Goal: Information Seeking & Learning: Learn about a topic

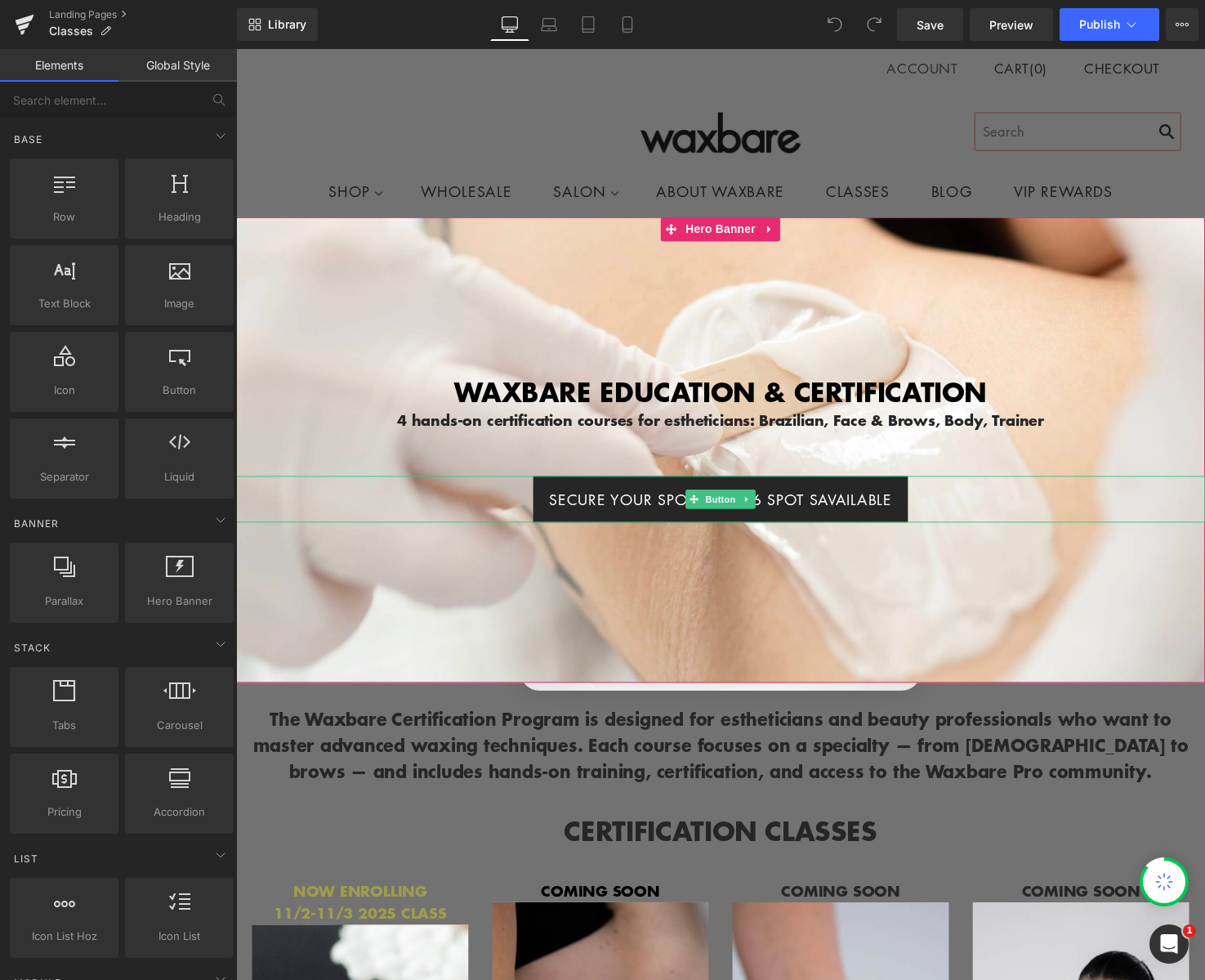
click at [829, 504] on span "SECURE YOUR SPOT! ONLY 6 SPOT SAVAILABLE" at bounding box center [730, 508] width 349 height 23
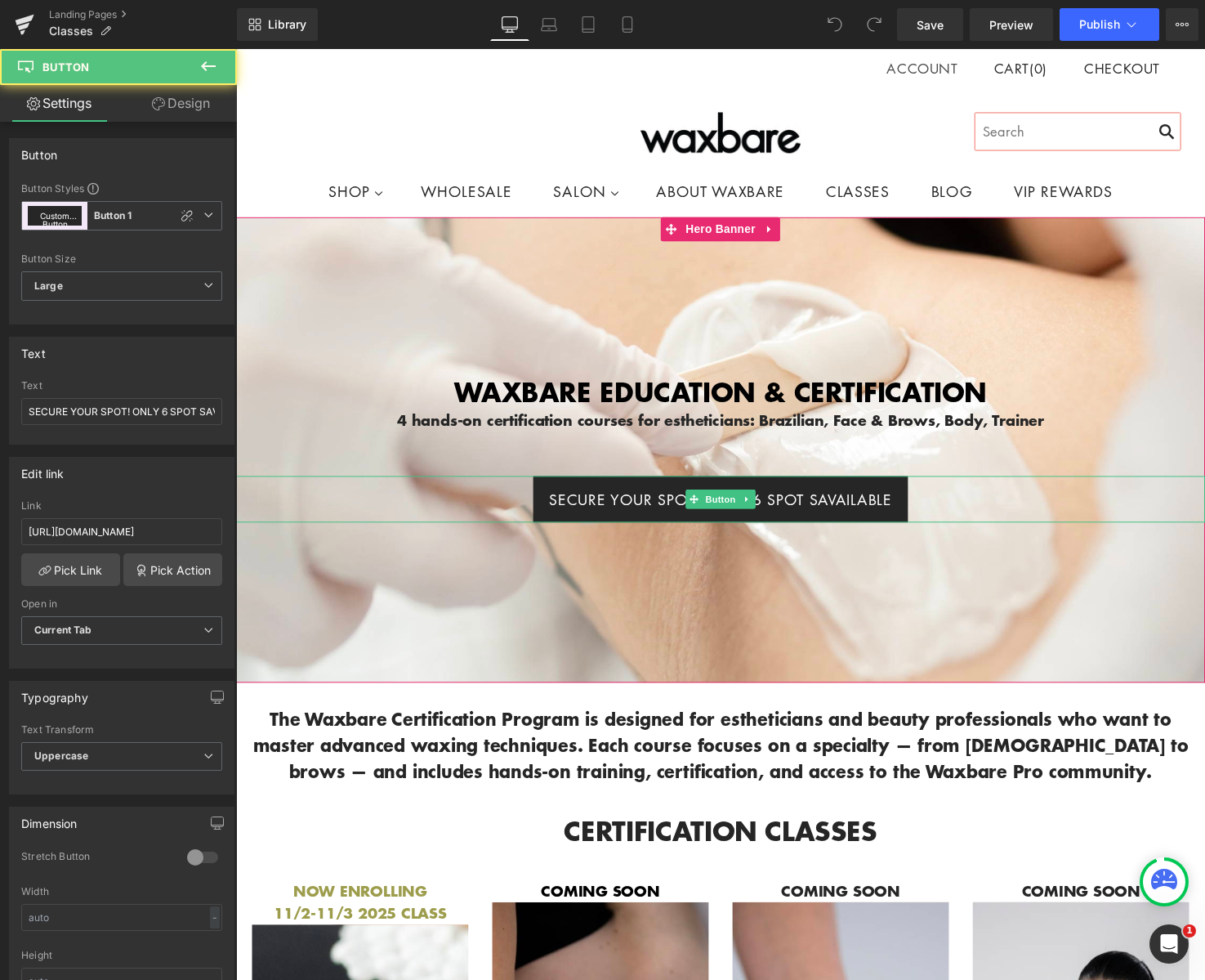
click at [829, 504] on span "SECURE YOUR SPOT! ONLY 6 SPOT SAVAILABLE" at bounding box center [730, 508] width 349 height 23
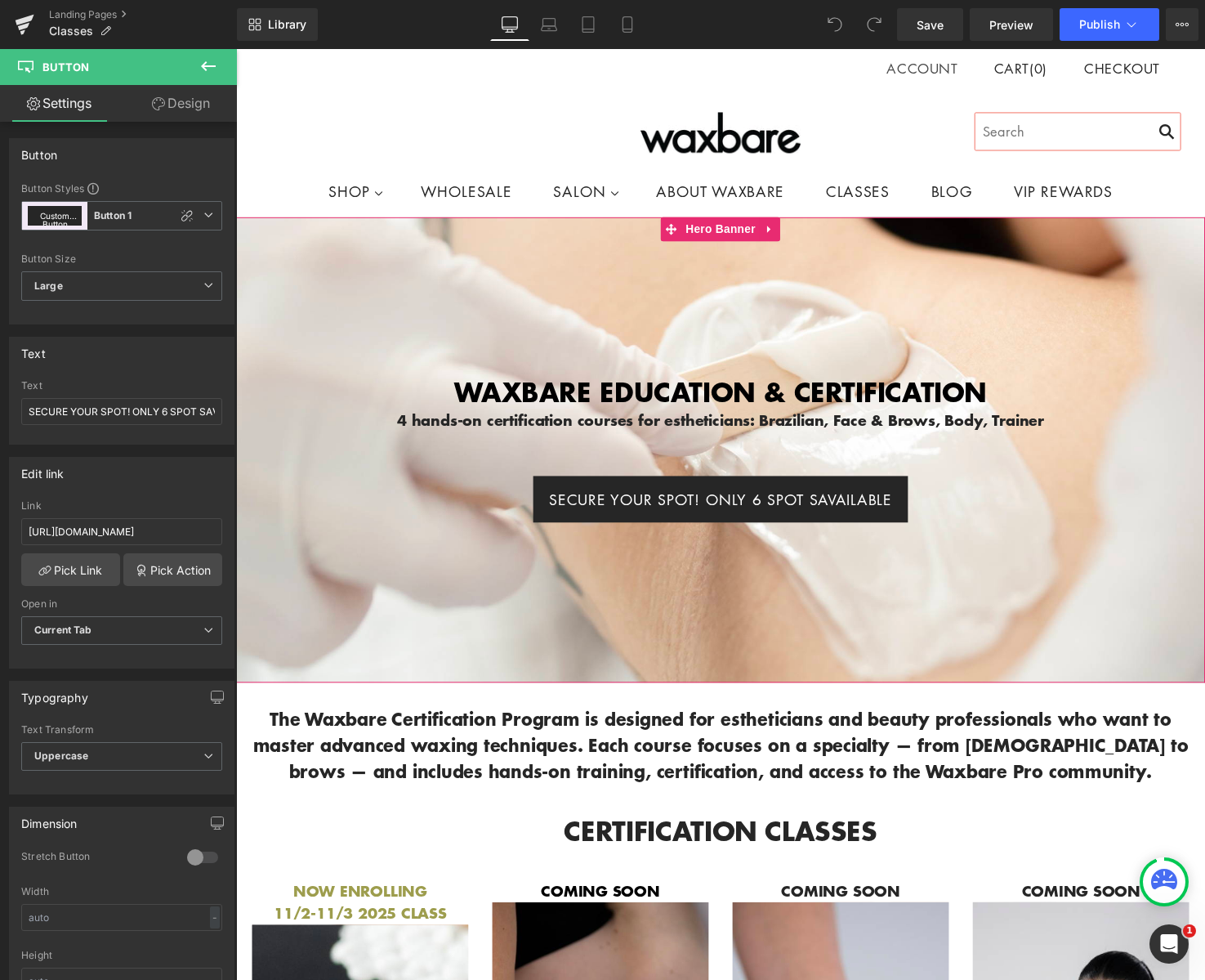
click at [494, 657] on div at bounding box center [730, 457] width 989 height 474
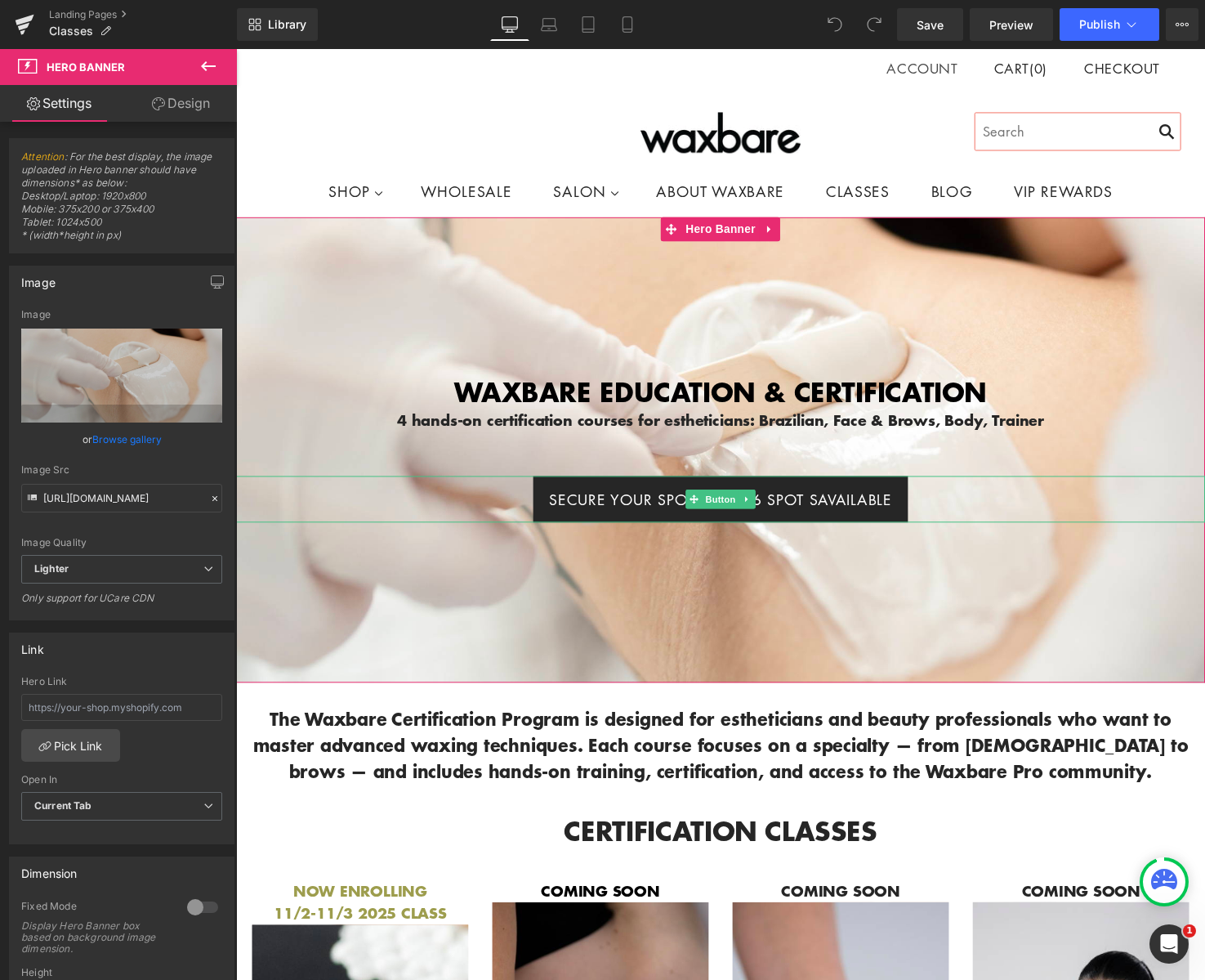
click at [660, 508] on span "SECURE YOUR SPOT! ONLY 6 SPOT SAVAILABLE" at bounding box center [730, 508] width 349 height 23
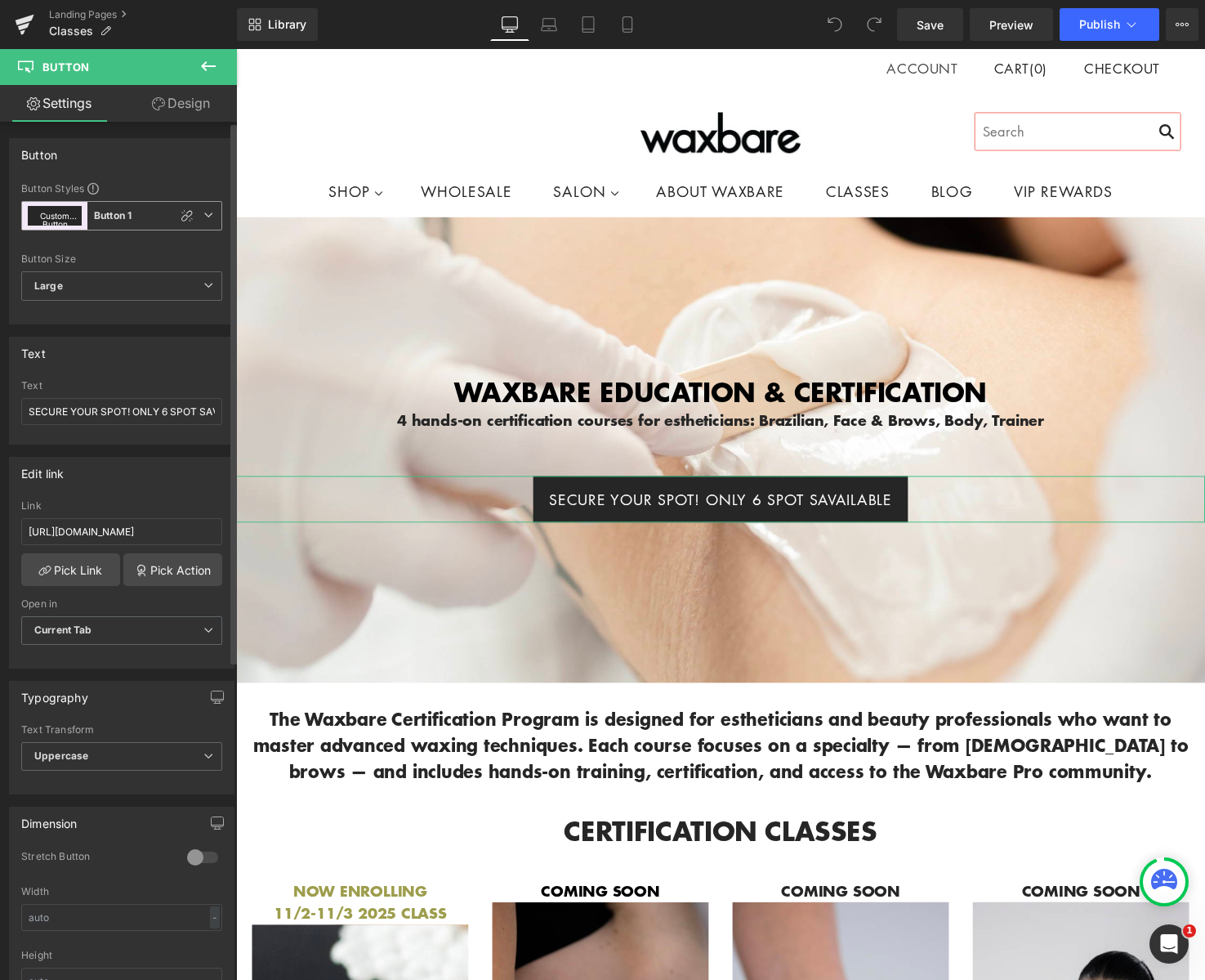
click at [58, 211] on button "Custom Button" at bounding box center [54, 215] width 54 height 19
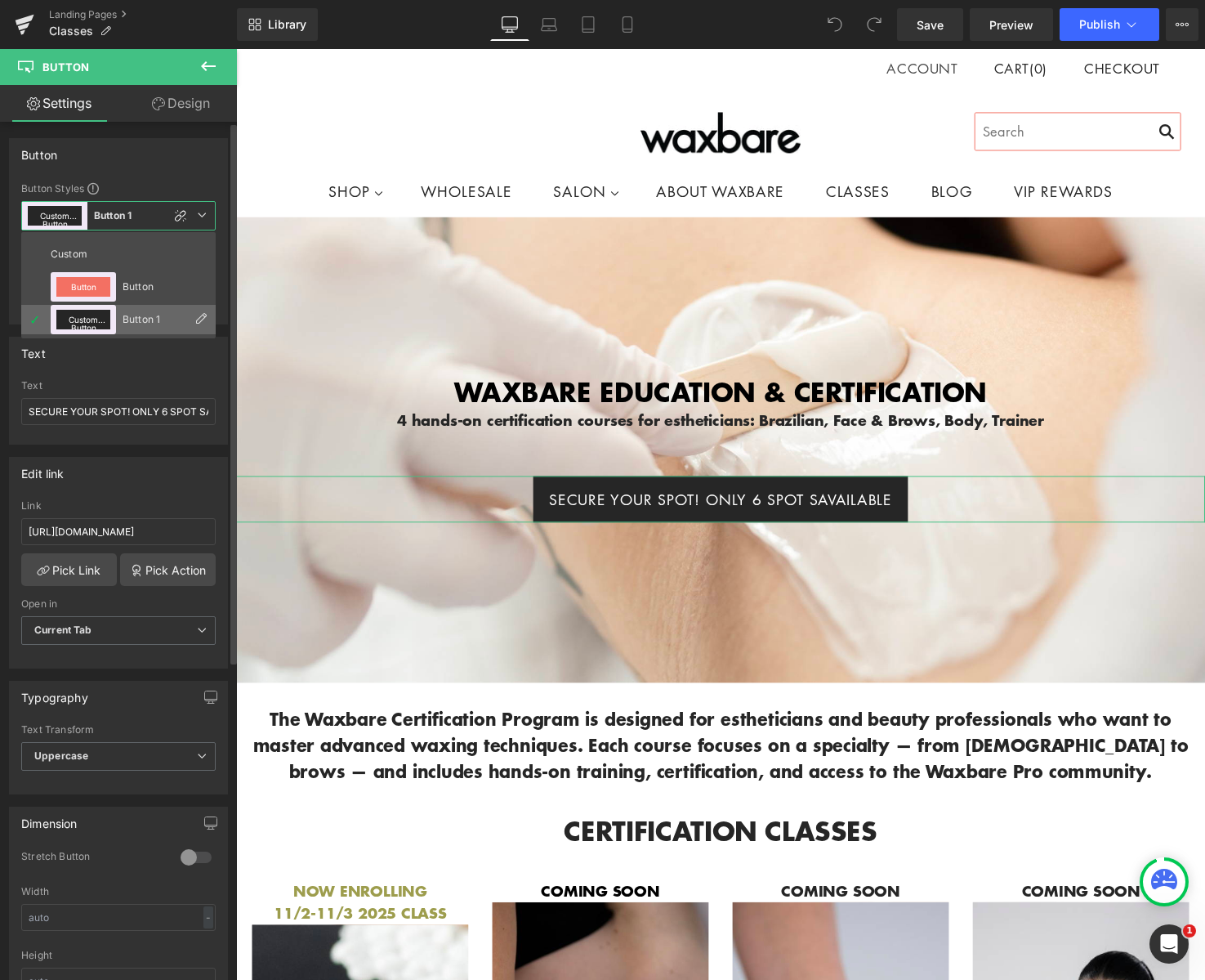
click at [206, 314] on icon at bounding box center [200, 318] width 13 height 13
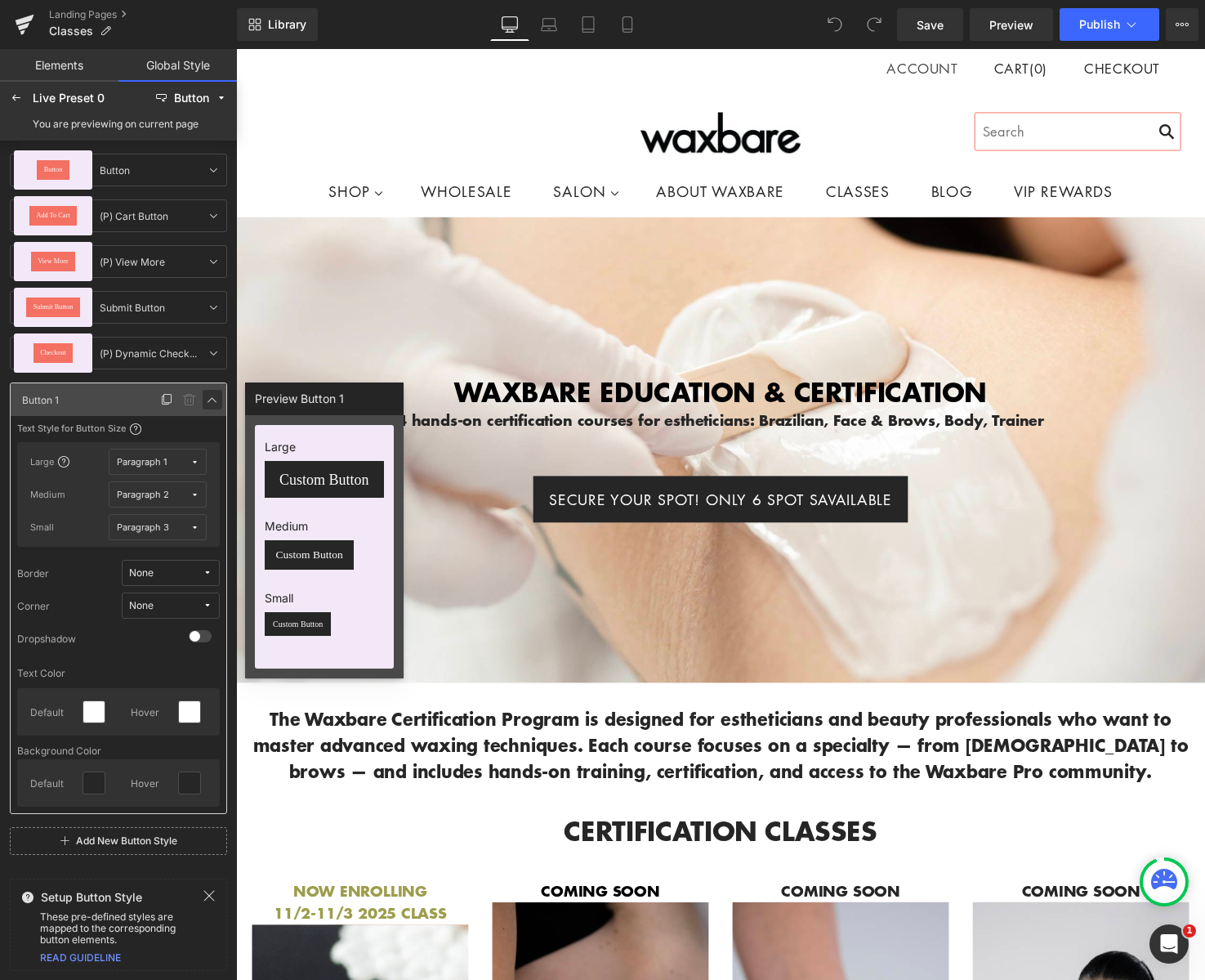
click at [209, 392] on link at bounding box center [213, 400] width 19 height 19
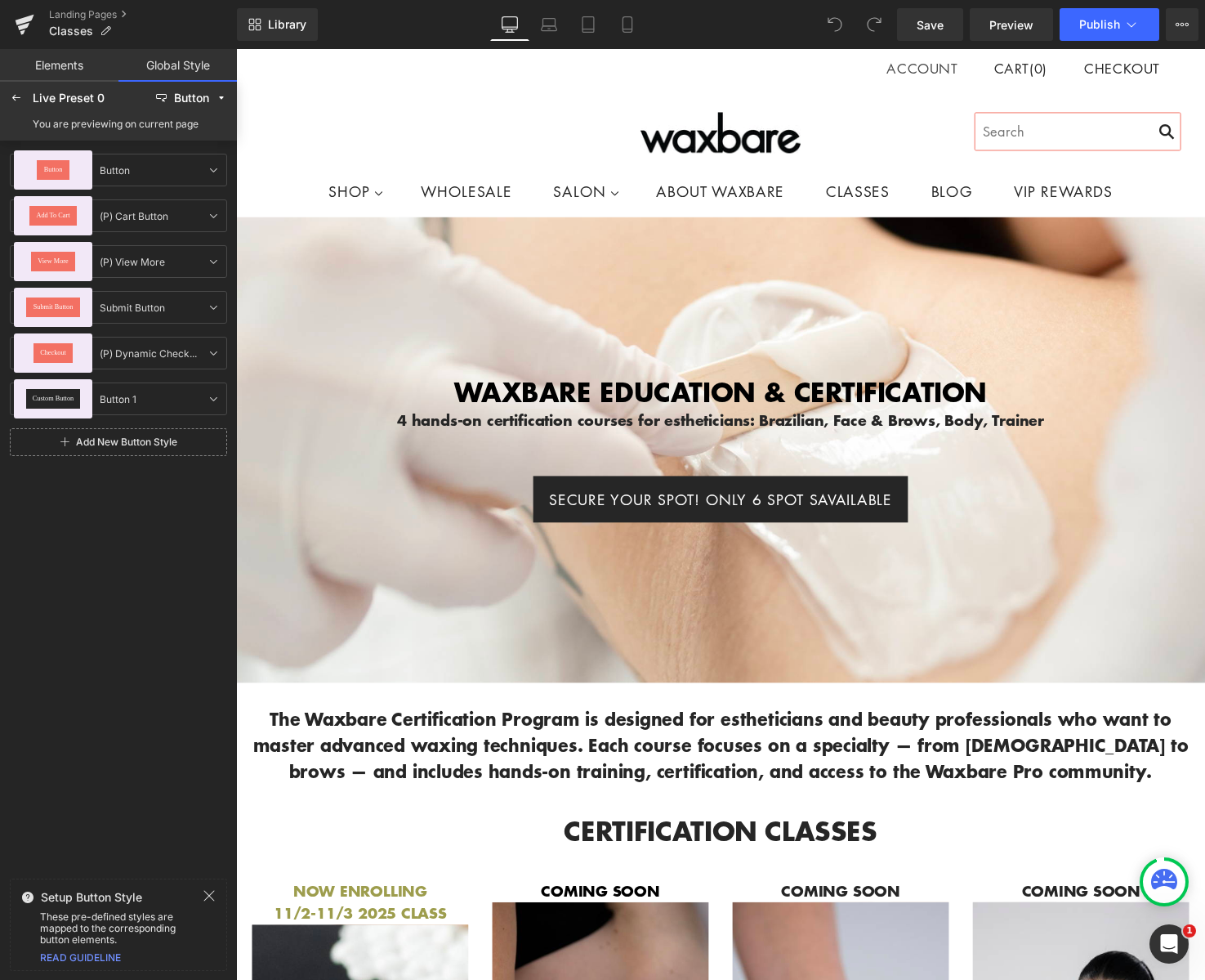
click at [85, 67] on link "Elements" at bounding box center [59, 65] width 118 height 33
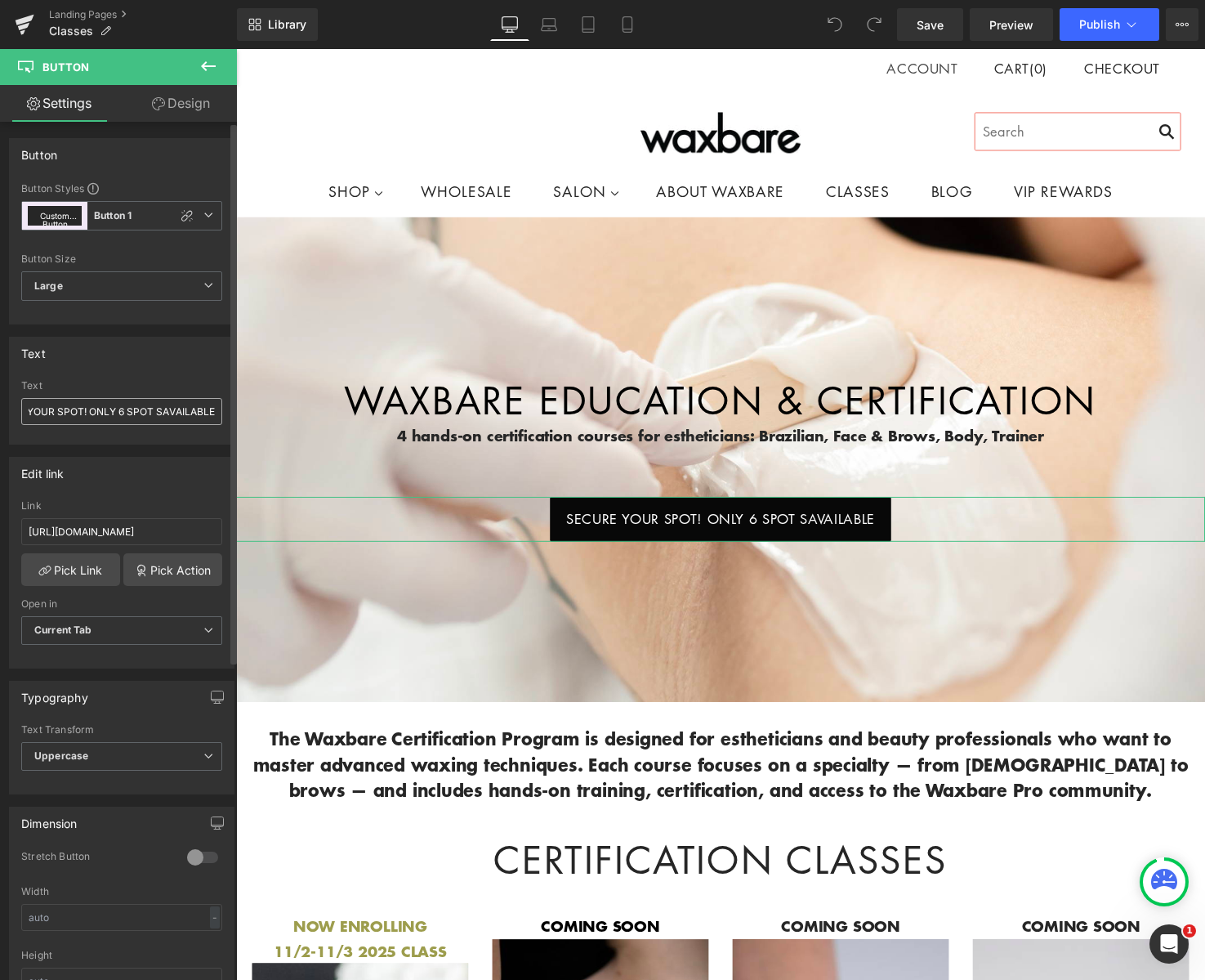
scroll to position [0, 50]
click at [159, 410] on input "SECURE YOUR SPOT! ONLY 6 SPOT SAVAILABLE" at bounding box center [122, 411] width 201 height 27
type input "SECURE YOUR SPOT! ONLY 6 SPOTS AVAILABLE"
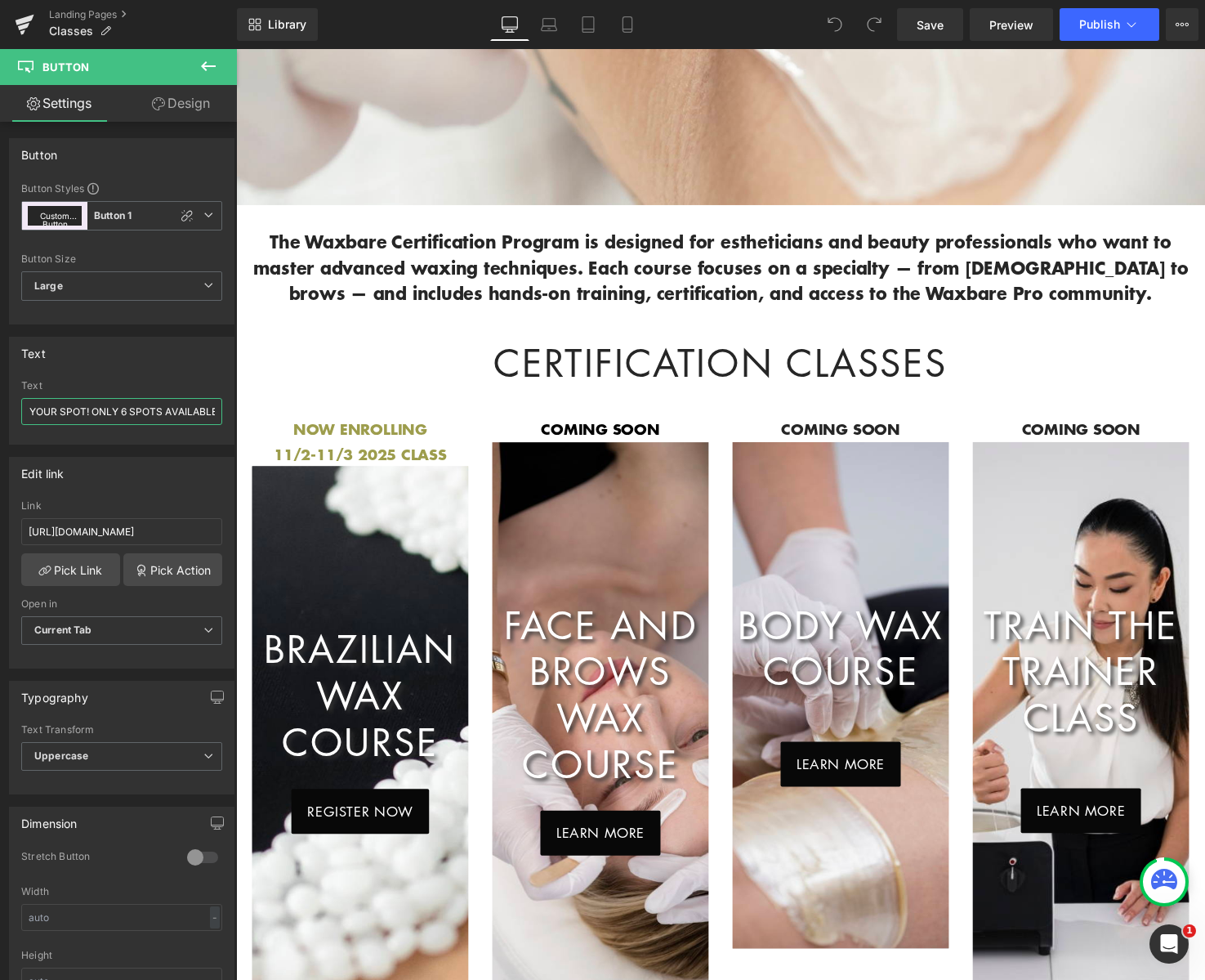
scroll to position [523, 0]
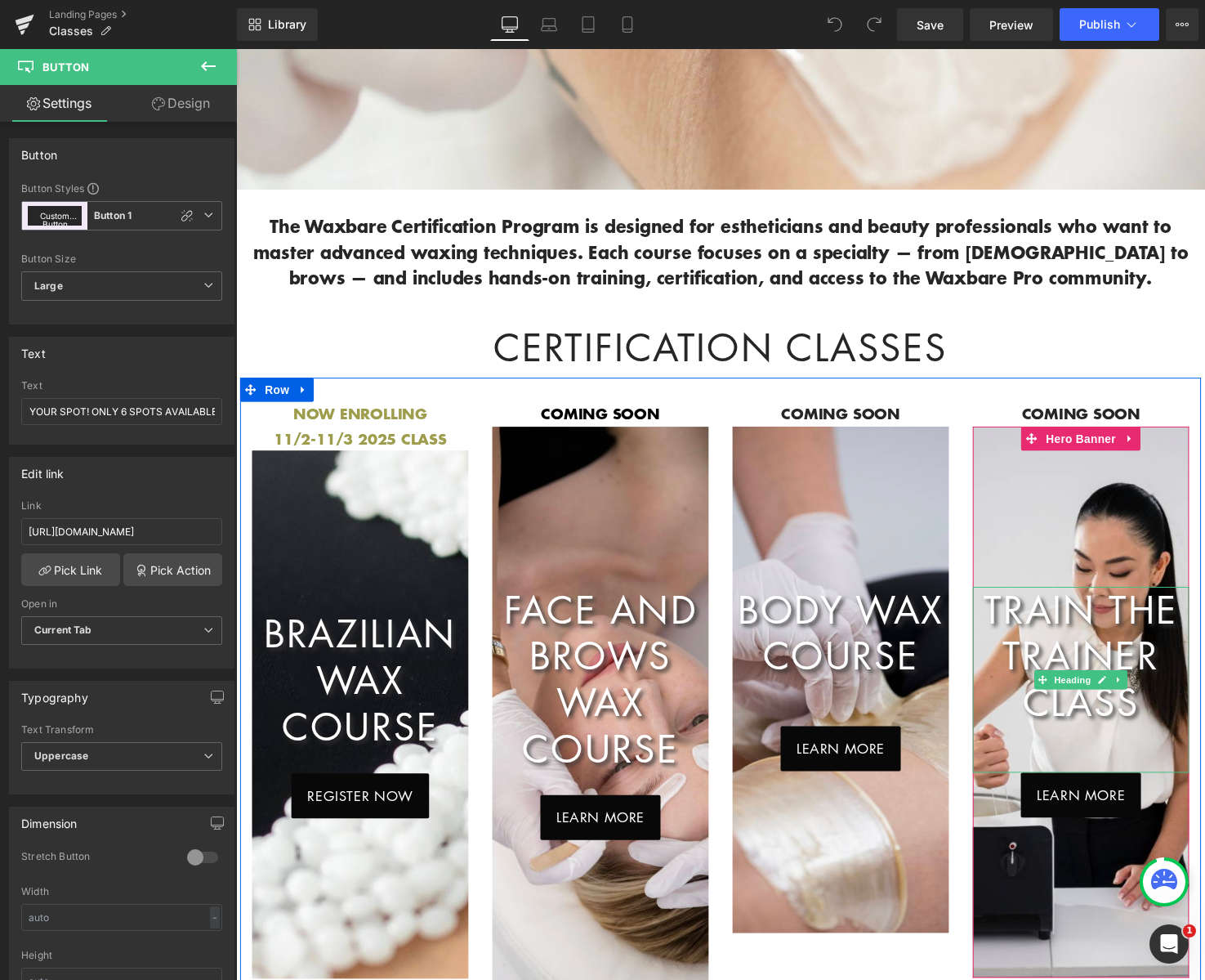
click at [1109, 597] on h1 "train the trainer class" at bounding box center [1098, 668] width 221 height 142
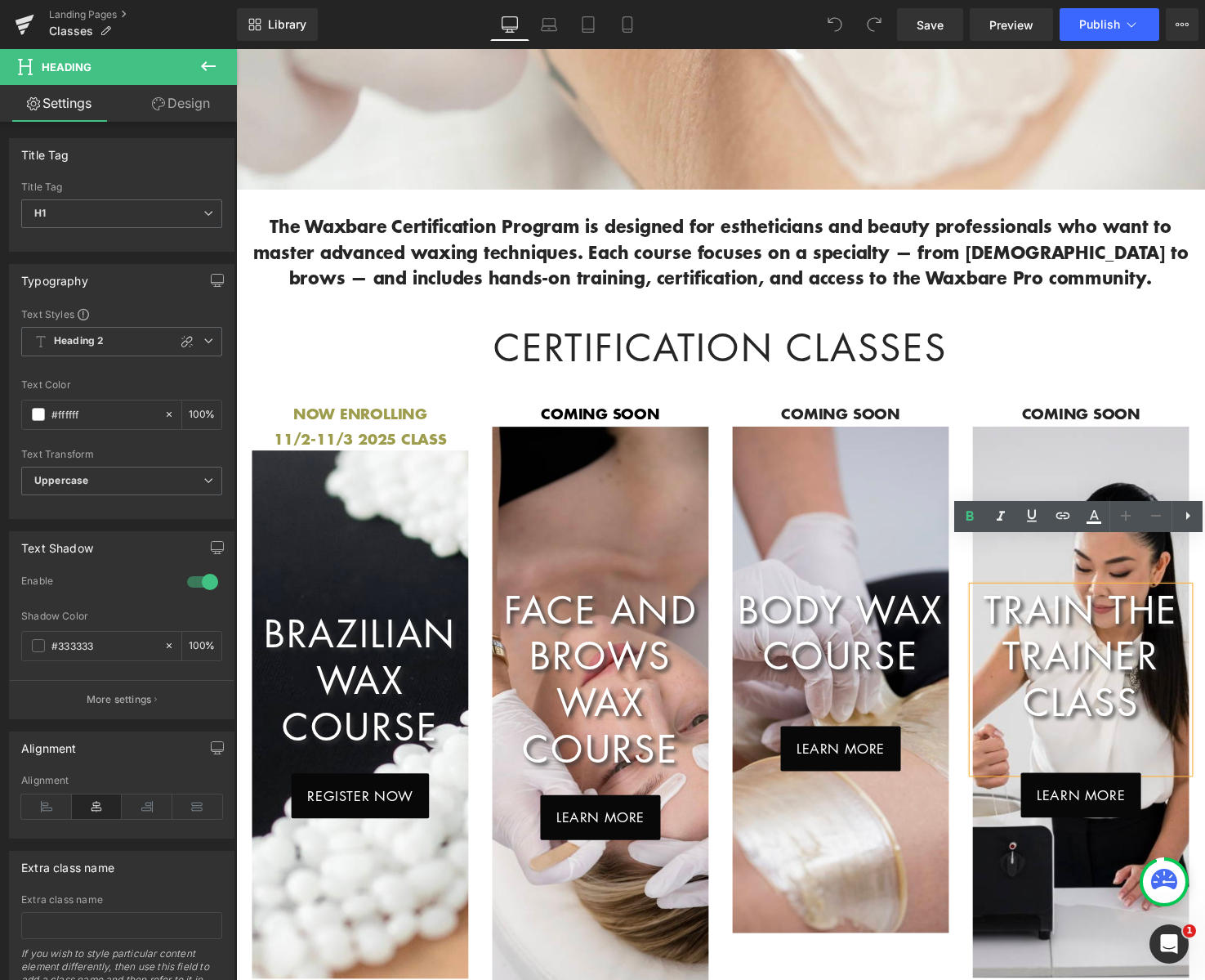
click at [1111, 597] on h1 "train the trainer class" at bounding box center [1098, 668] width 221 height 142
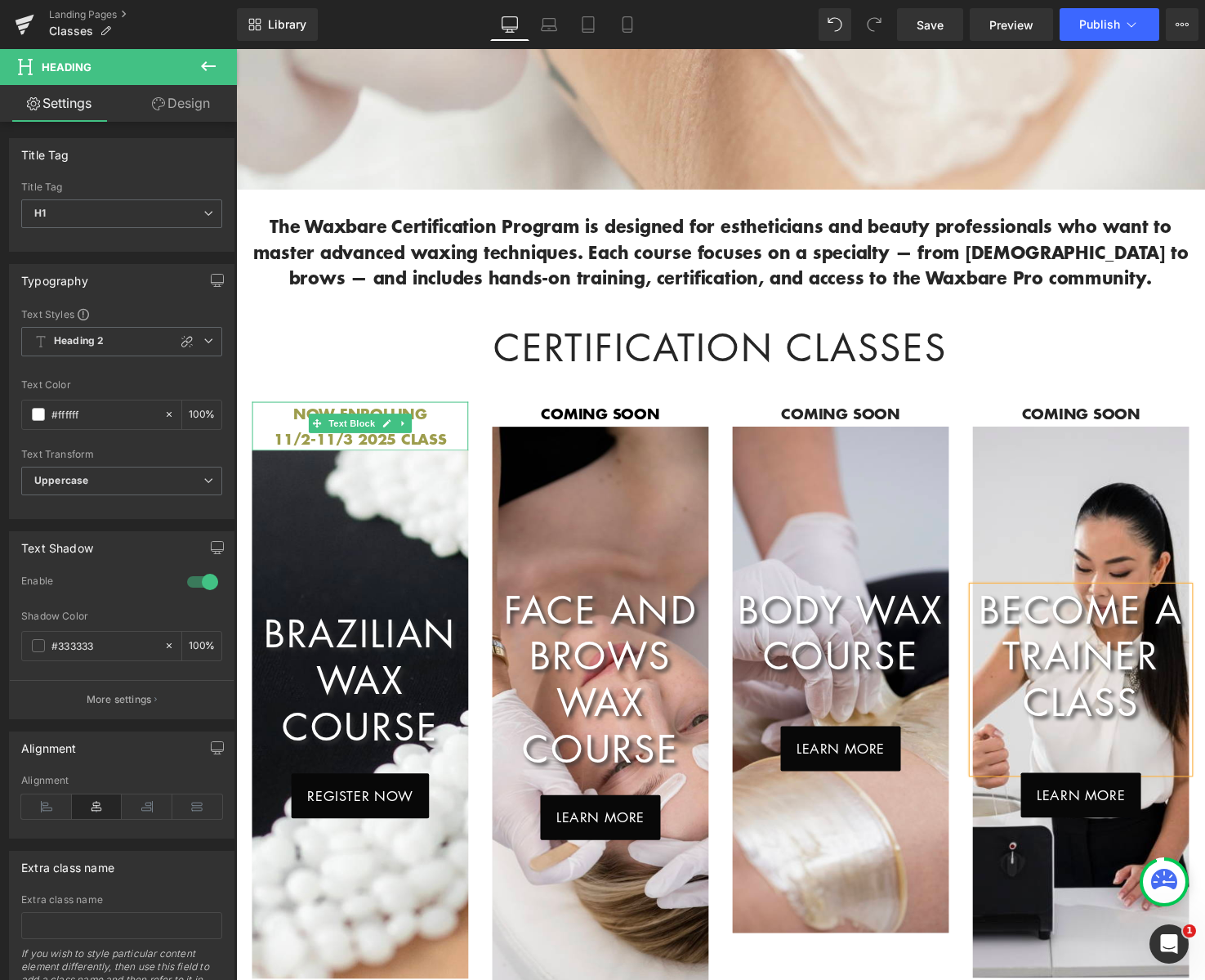
click at [301, 435] on span "11/2-11/3 2025 CLASS" at bounding box center [363, 445] width 176 height 22
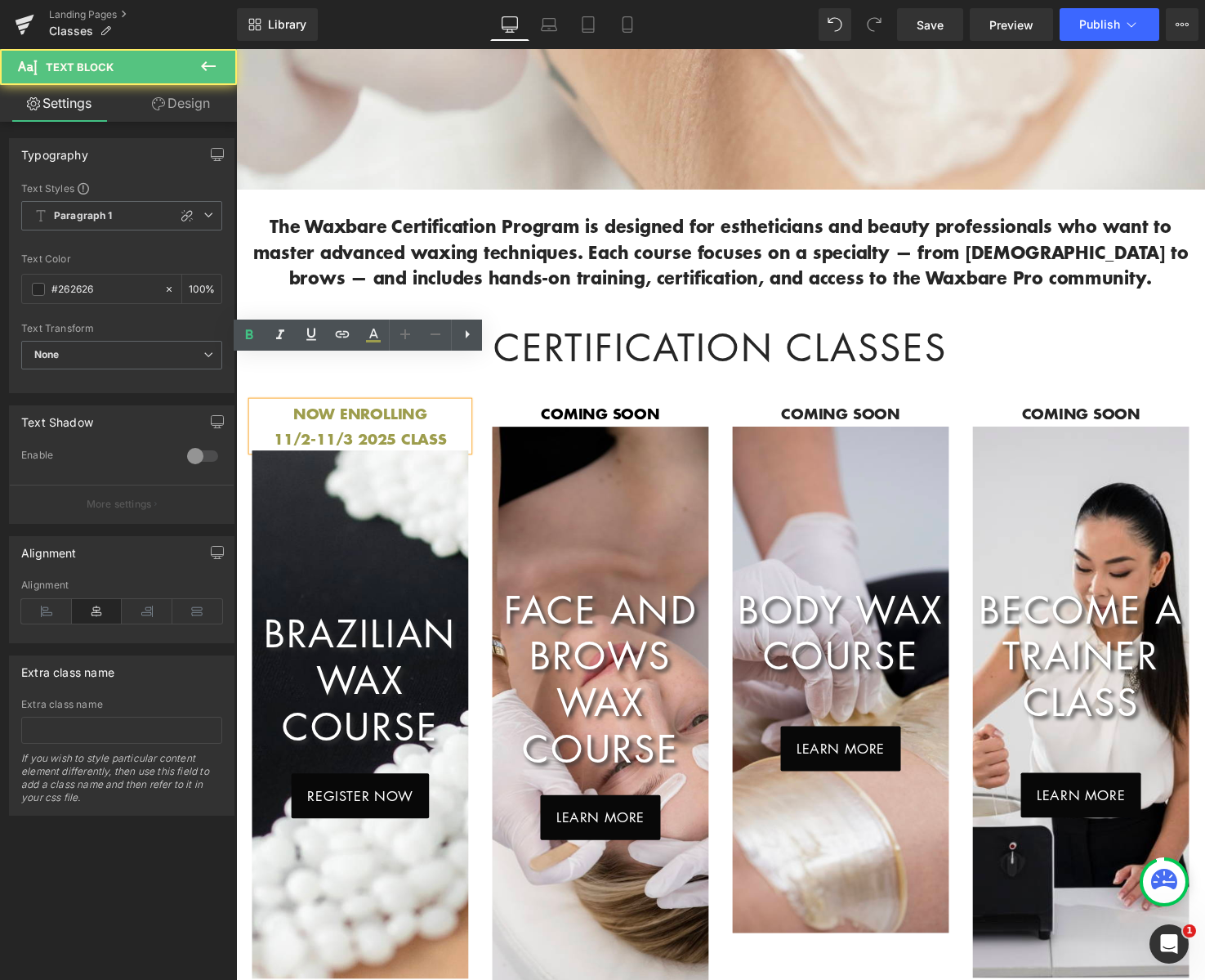
click at [318, 435] on span "11/2-11/3 2025 CLASS" at bounding box center [363, 445] width 176 height 22
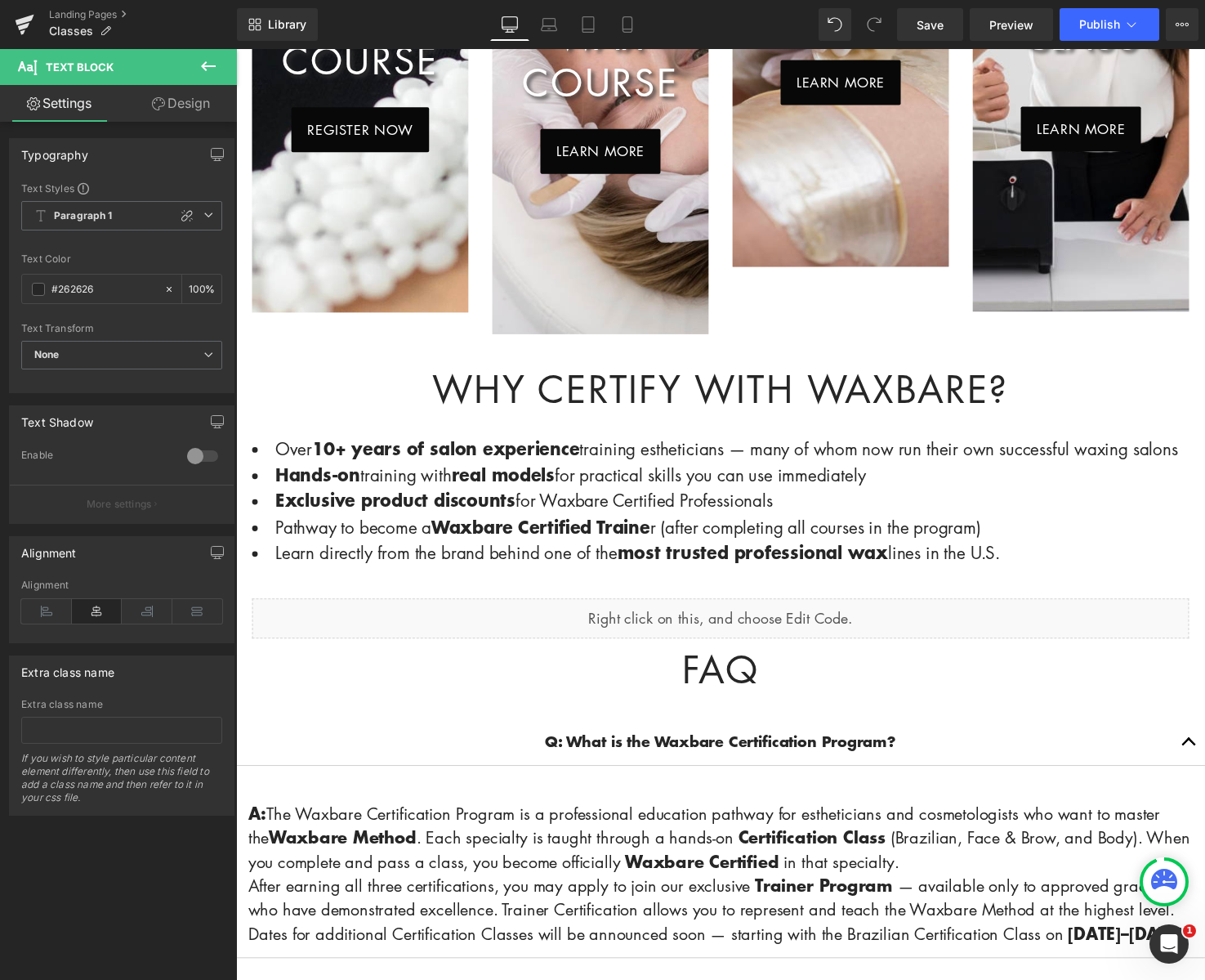
scroll to position [1203, 0]
click at [939, 24] on span "Save" at bounding box center [930, 25] width 27 height 17
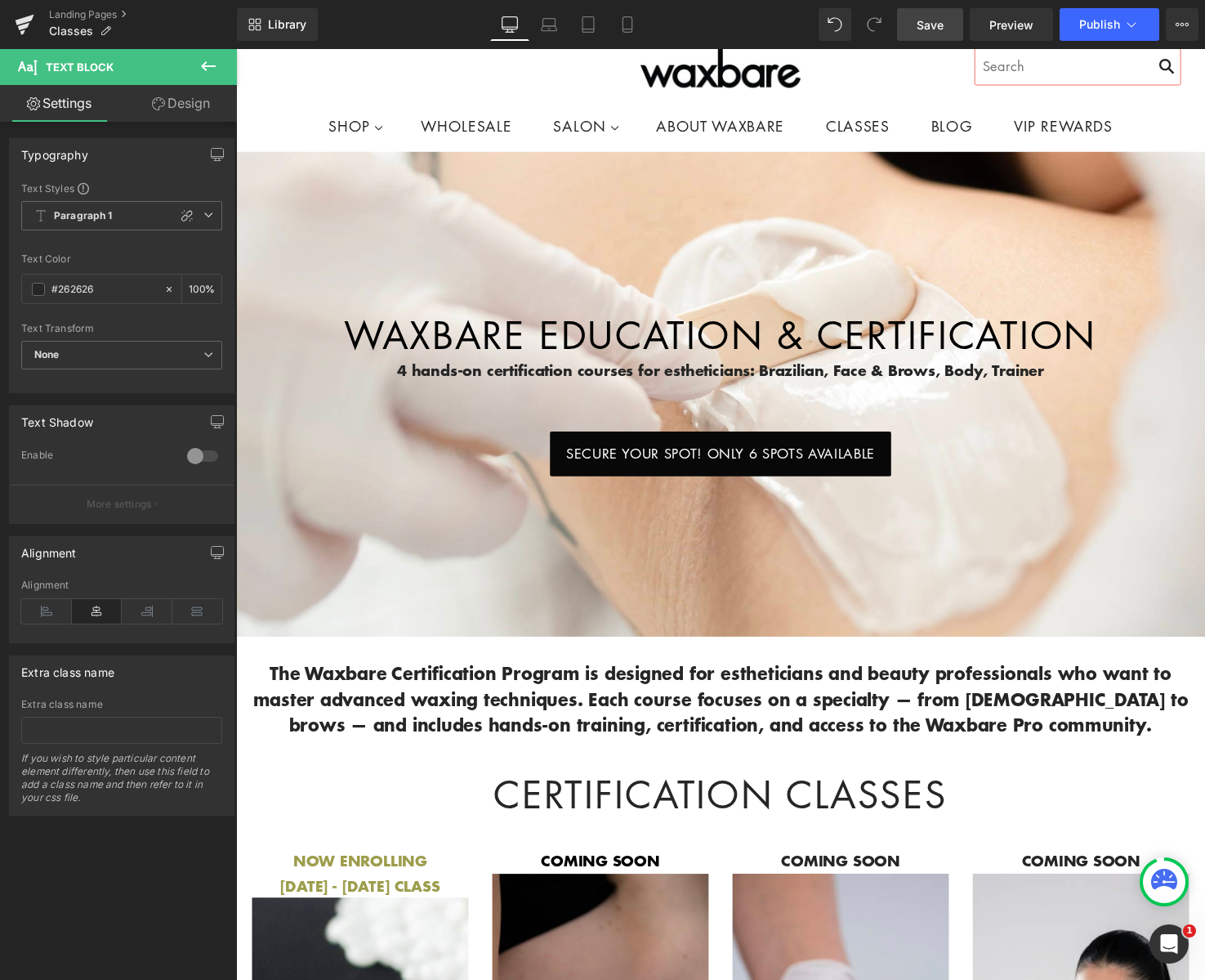
scroll to position [0, 0]
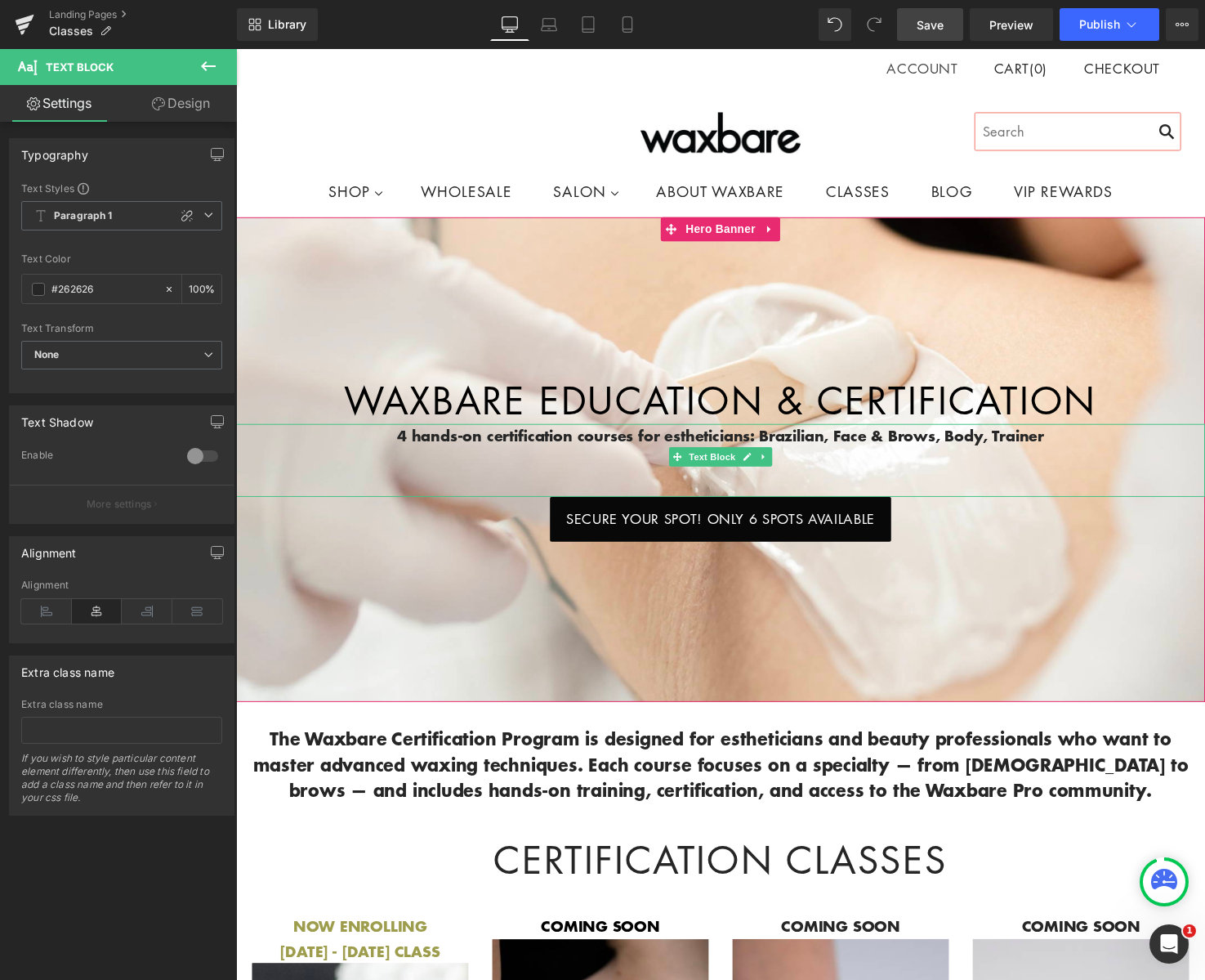
click at [415, 432] on strong "4 hands-on certification courses for estheticians: Brazilian, Face & Brows, Bod…" at bounding box center [730, 443] width 660 height 22
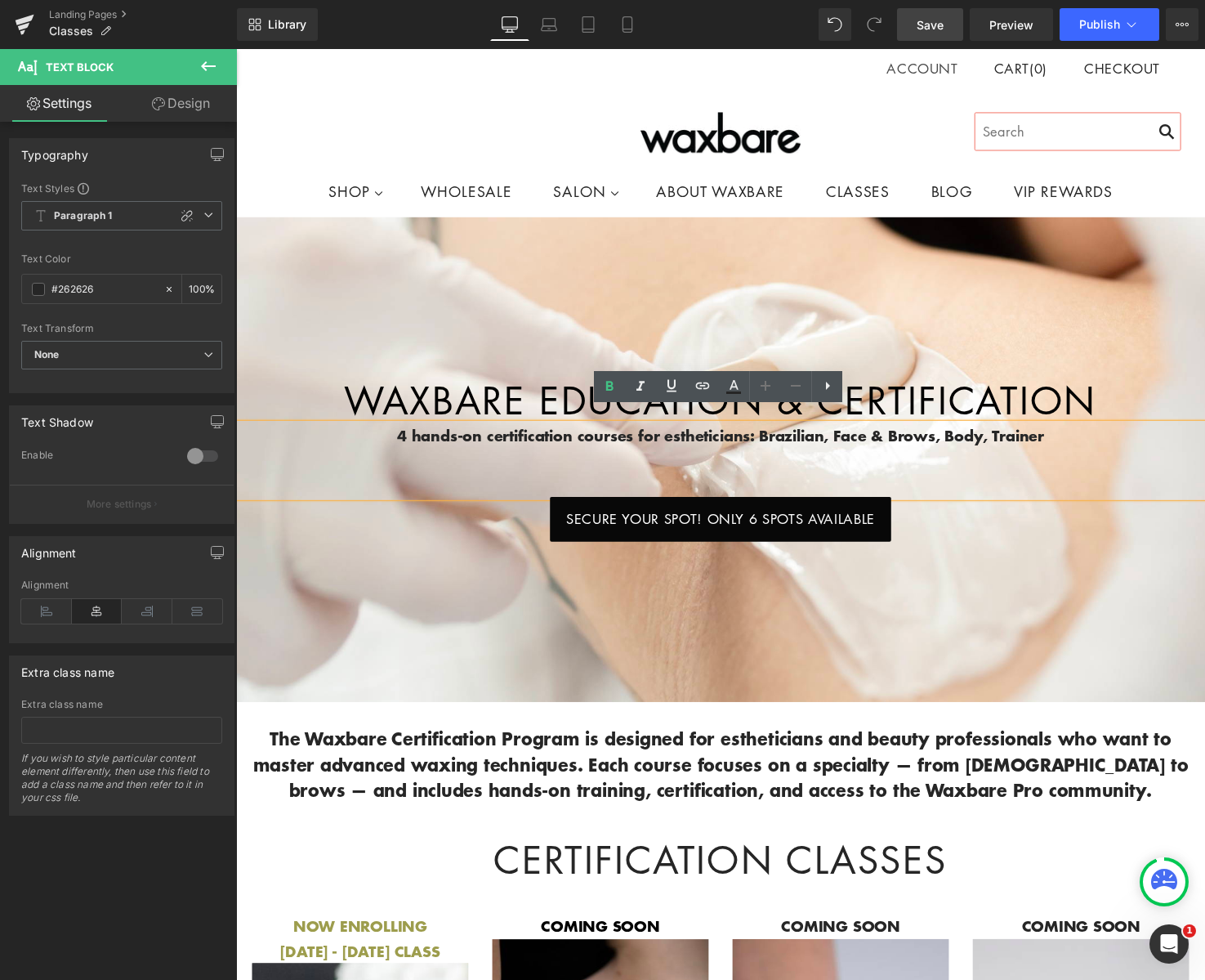
click at [418, 432] on strong "4 hands-on certification courses for estheticians: Brazilian, Face & Brows, Bod…" at bounding box center [730, 443] width 660 height 22
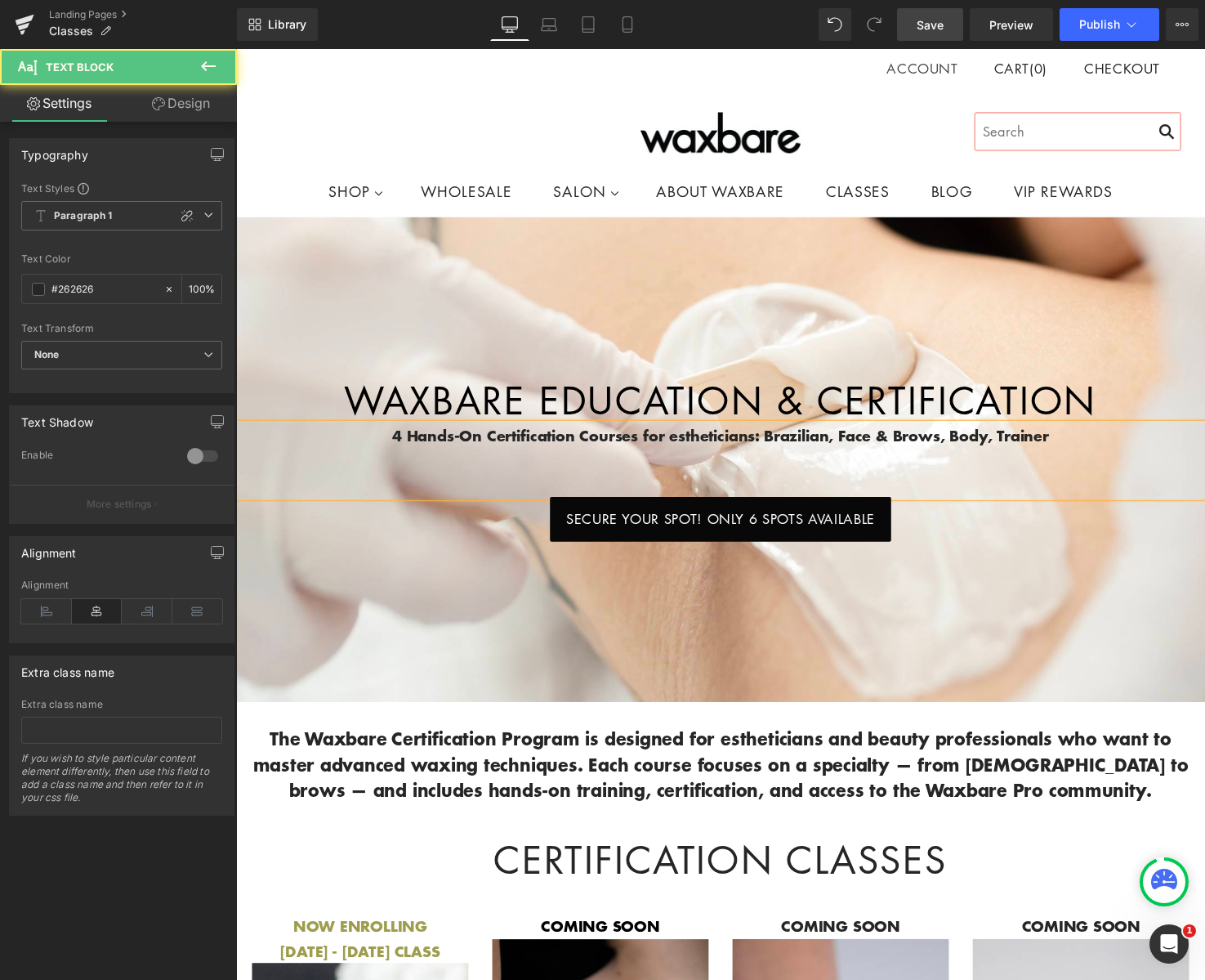
click at [685, 432] on strong "4 Hands-On Certification Courses for estheticians: Brazilian, Face & Brows, Bod…" at bounding box center [730, 443] width 670 height 22
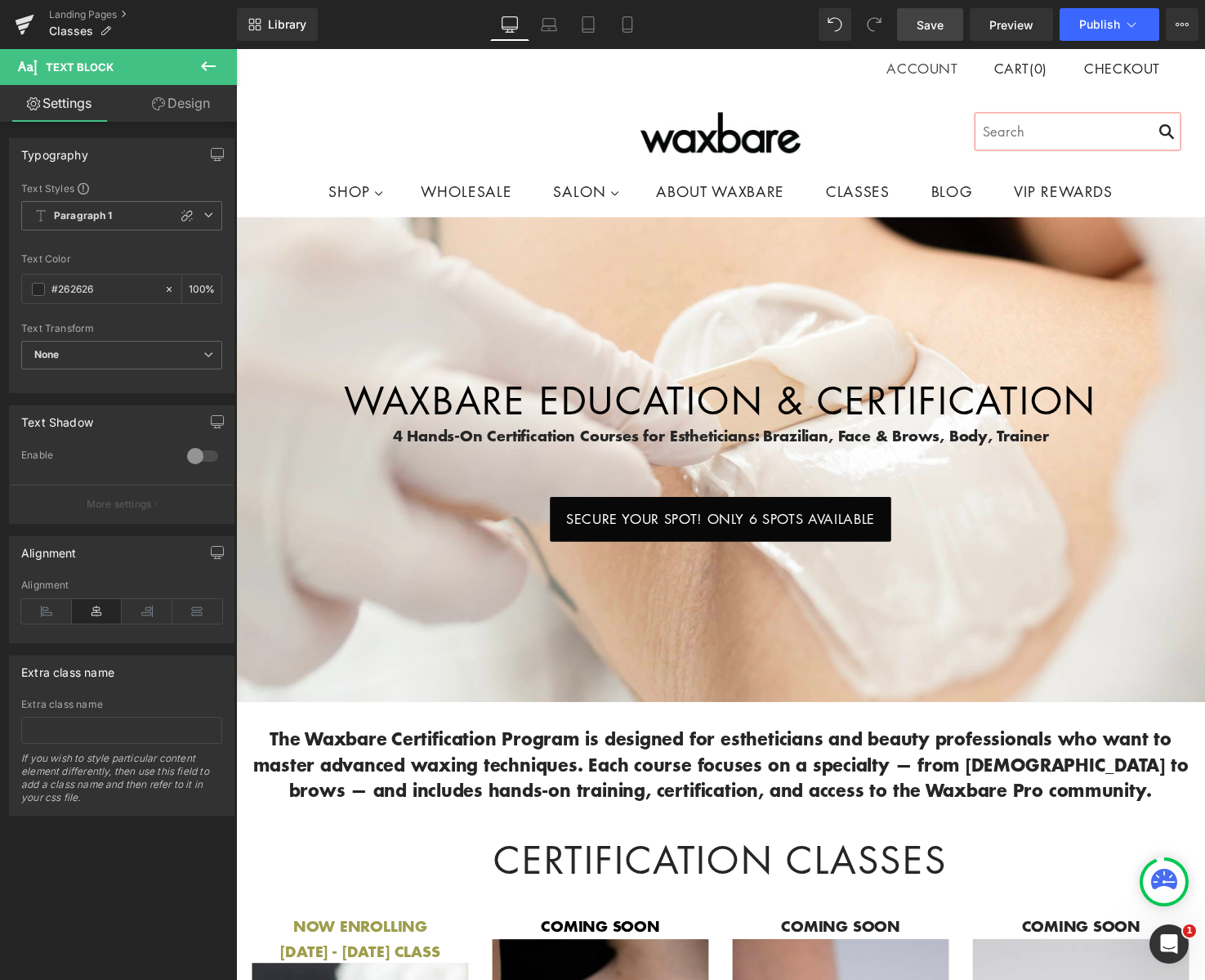
click at [923, 32] on span "Save" at bounding box center [930, 25] width 27 height 17
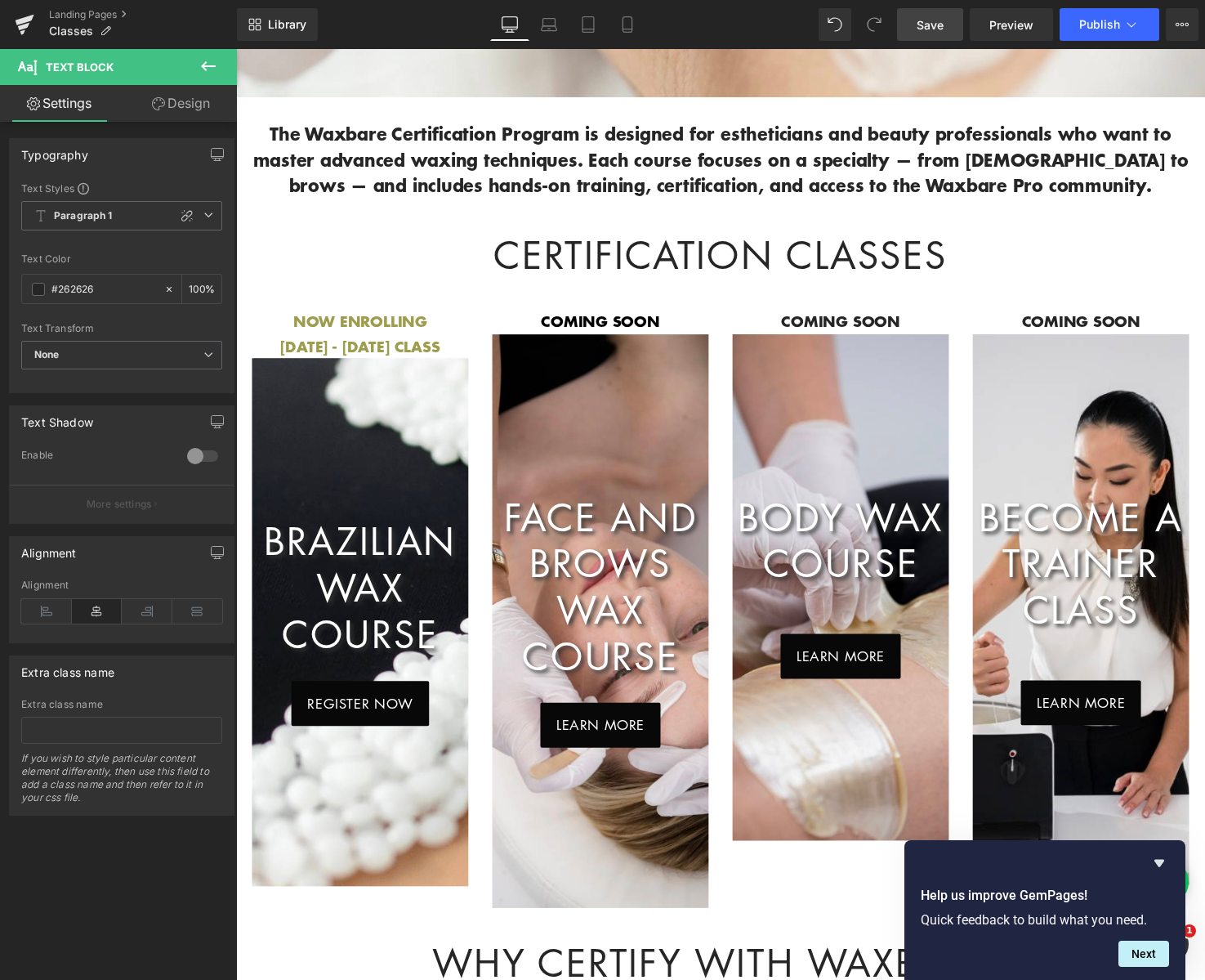
scroll to position [729, 0]
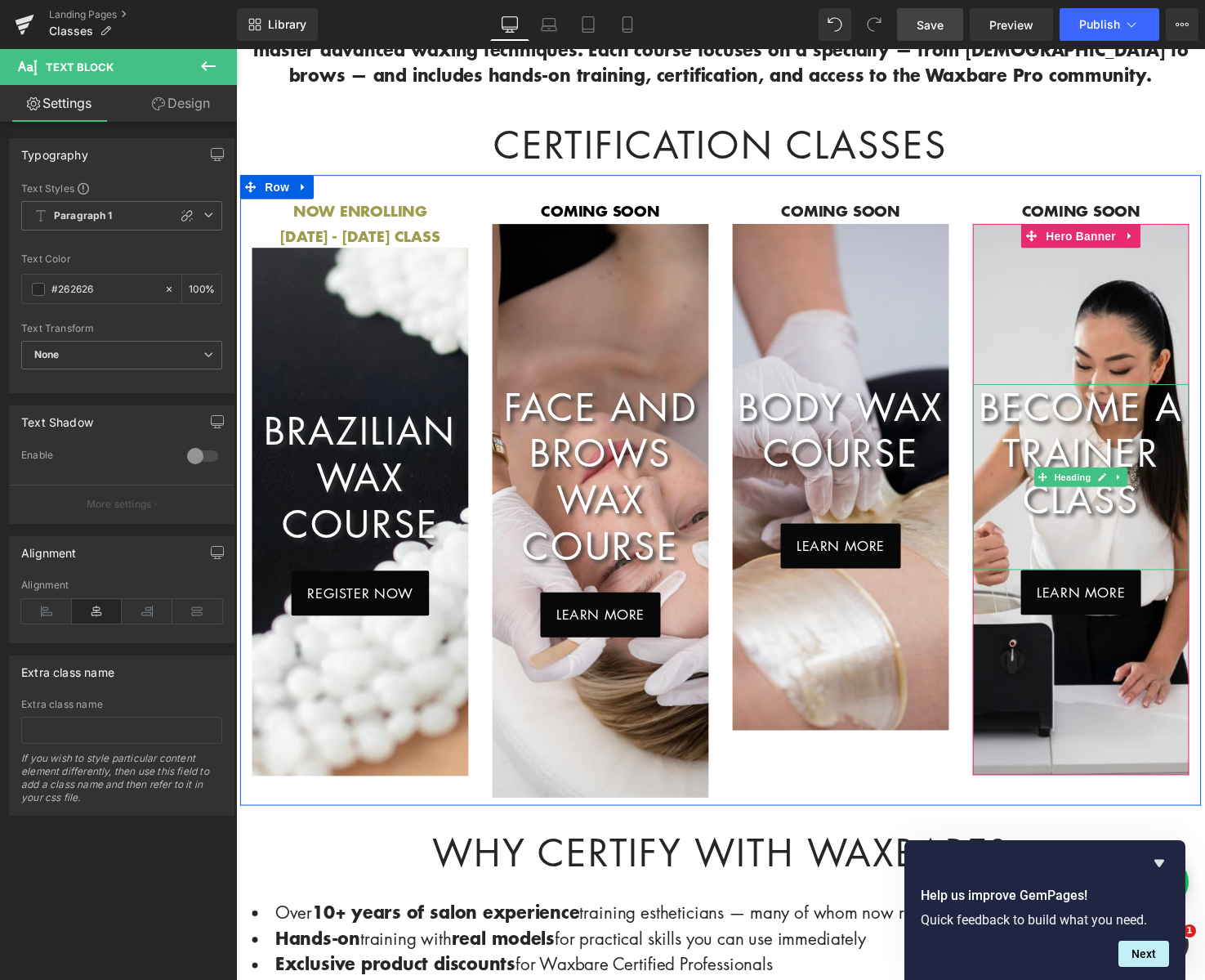
click at [1202, 391] on h1 "Become A trainer class" at bounding box center [1098, 461] width 221 height 142
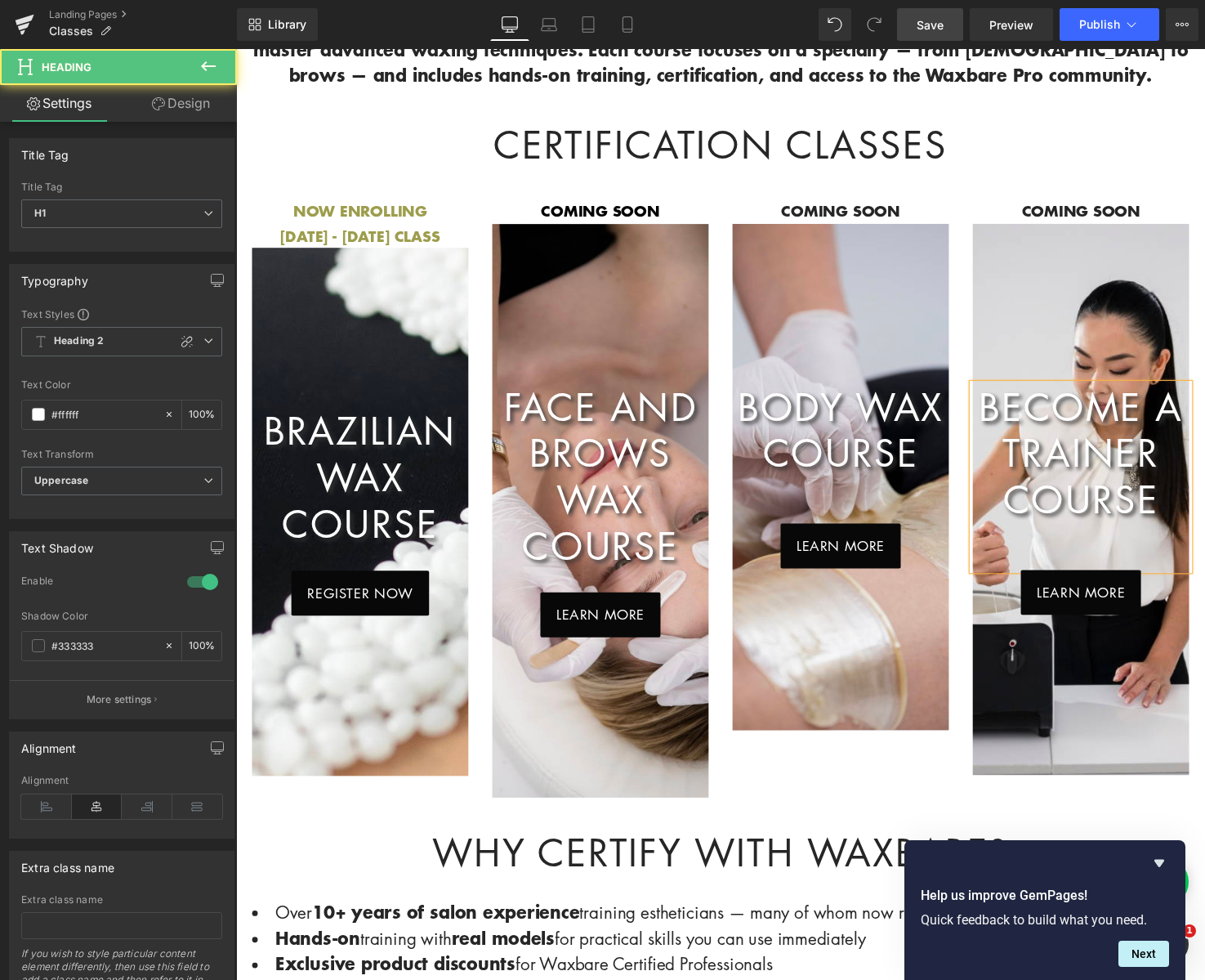
scroll to position [729, 0]
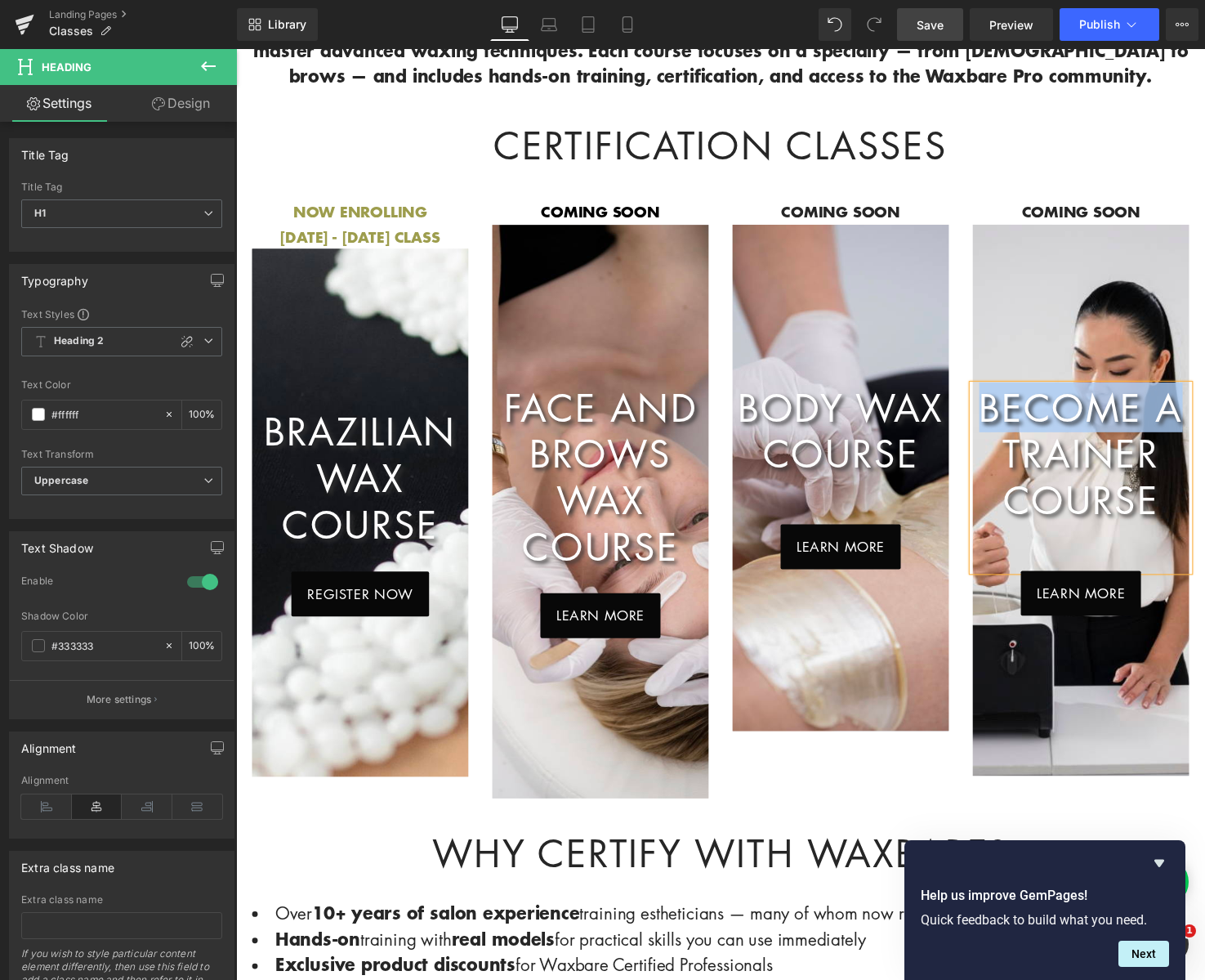
drag, startPoint x: 1170, startPoint y: 360, endPoint x: 1004, endPoint y: 362, distance: 166.0
click at [1006, 392] on h1 "Become A trainer course" at bounding box center [1098, 462] width 221 height 142
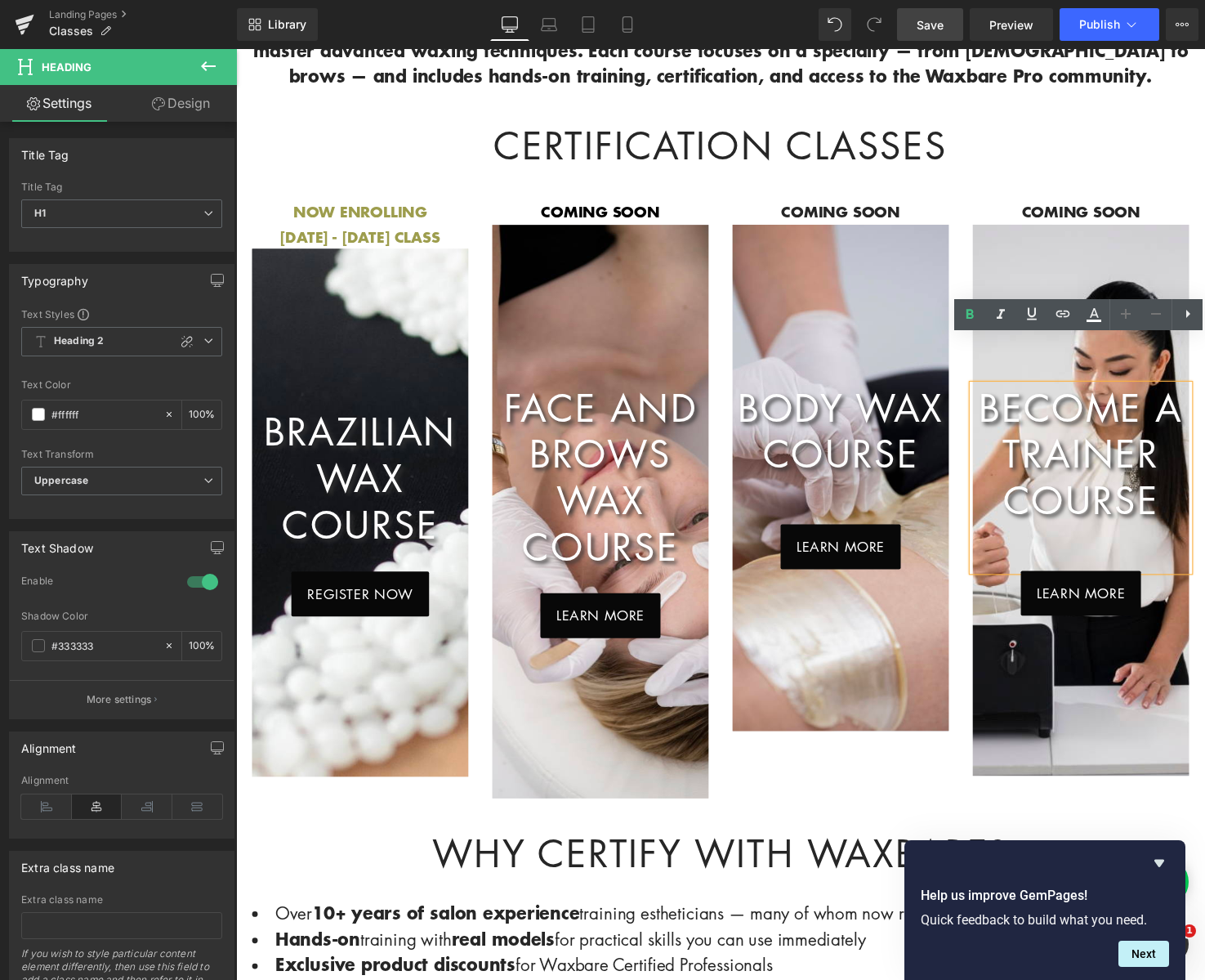
click at [1175, 396] on h1 "Become A trainer course" at bounding box center [1098, 462] width 221 height 142
click at [928, 26] on span "Save" at bounding box center [930, 25] width 27 height 17
click at [920, 18] on span "Save" at bounding box center [930, 25] width 27 height 17
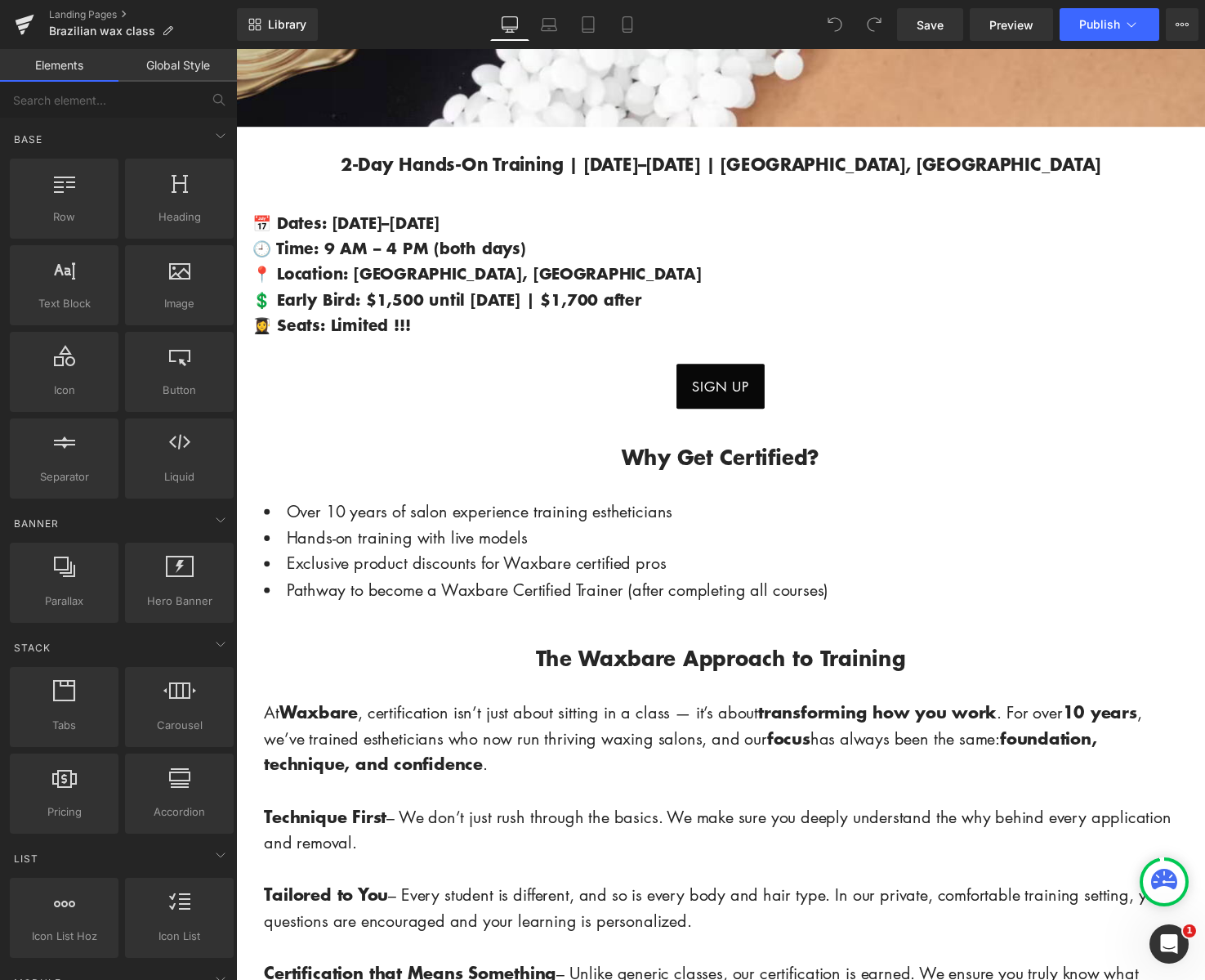
scroll to position [682, 0]
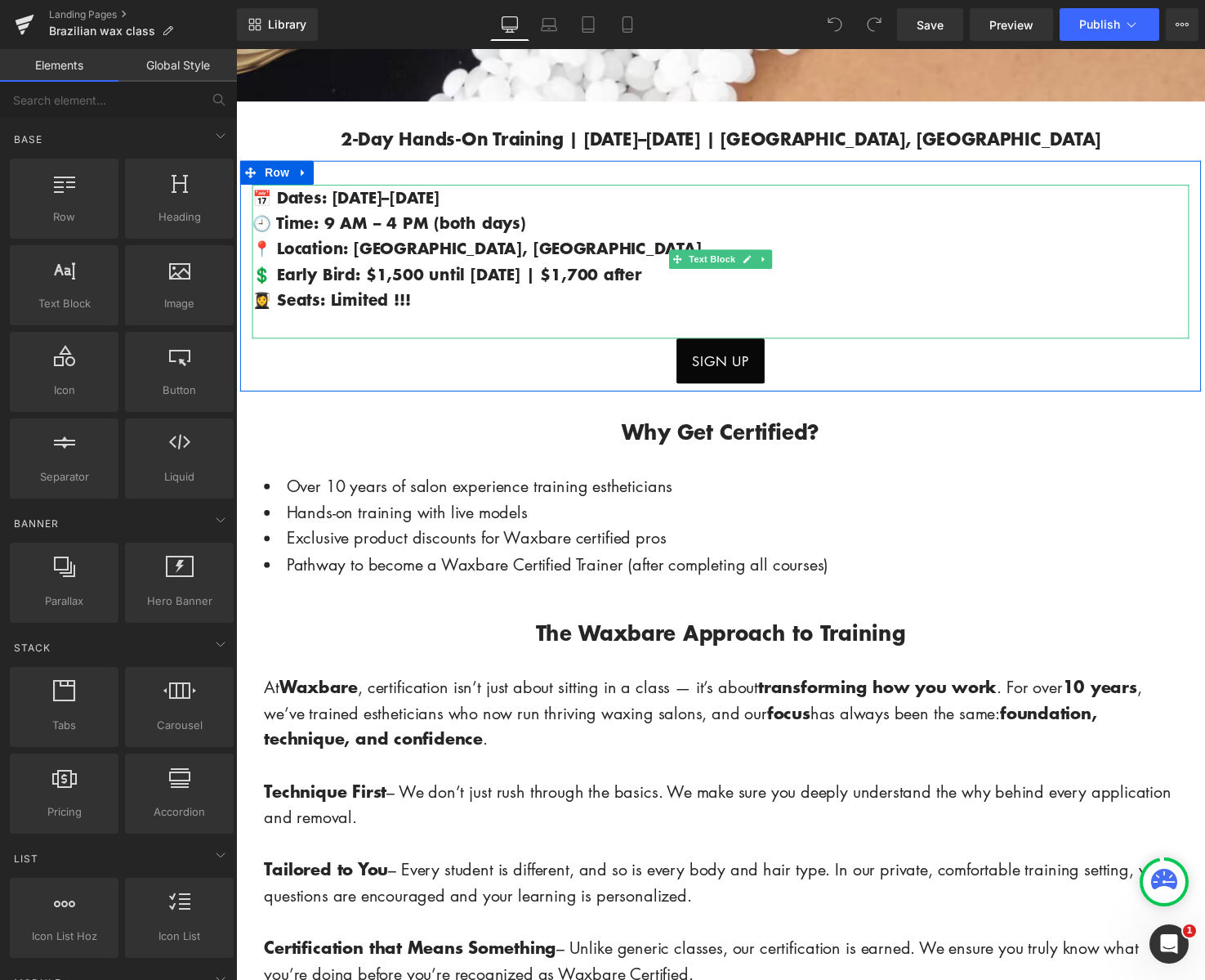
click at [521, 272] on span "💲 Early Bird: $1,500 until Oct 12 | $1,700 after" at bounding box center [451, 277] width 398 height 24
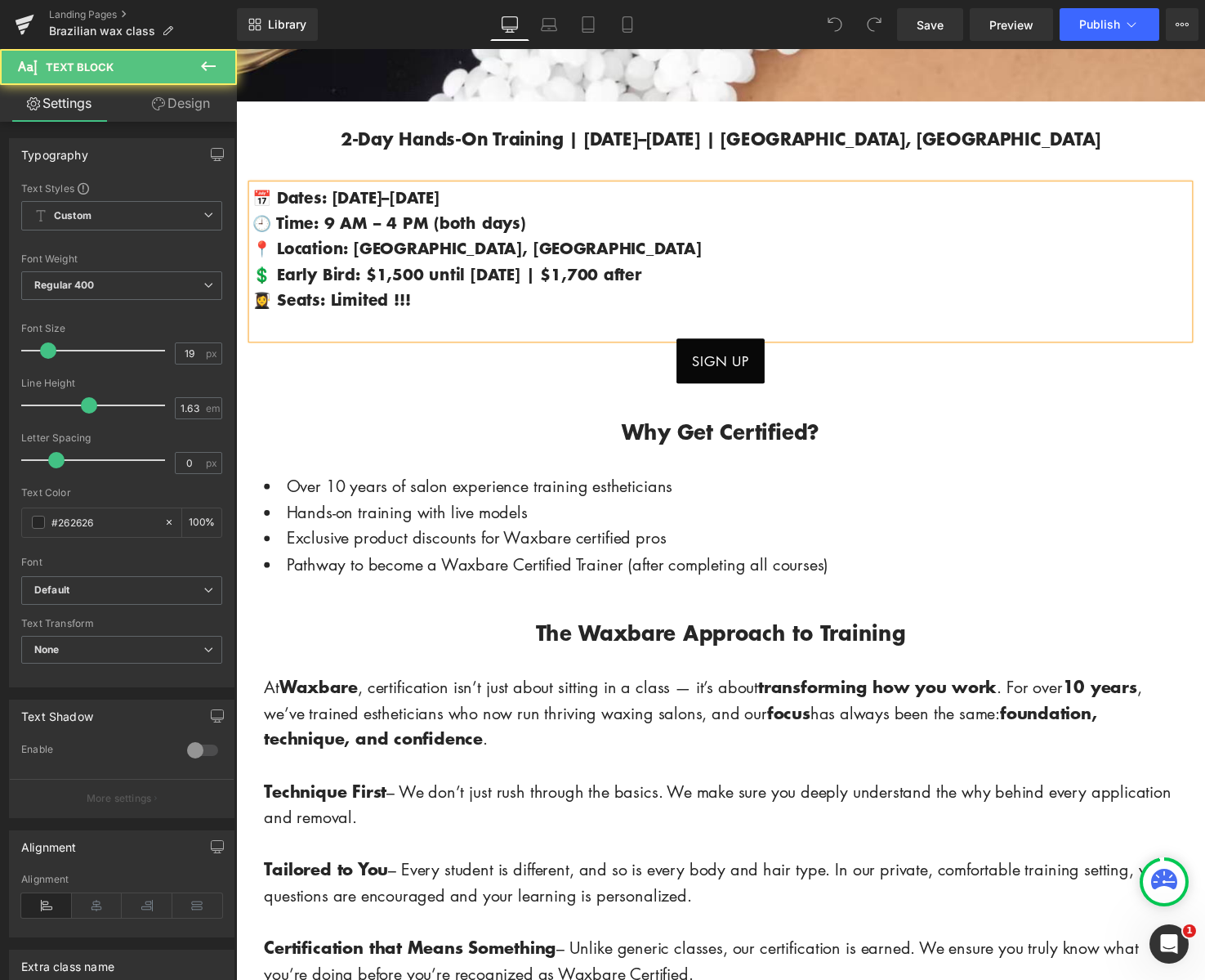
click at [518, 268] on span "💲 Early Bird: $1,500 until Oct 12 | $1,700 after" at bounding box center [451, 277] width 398 height 24
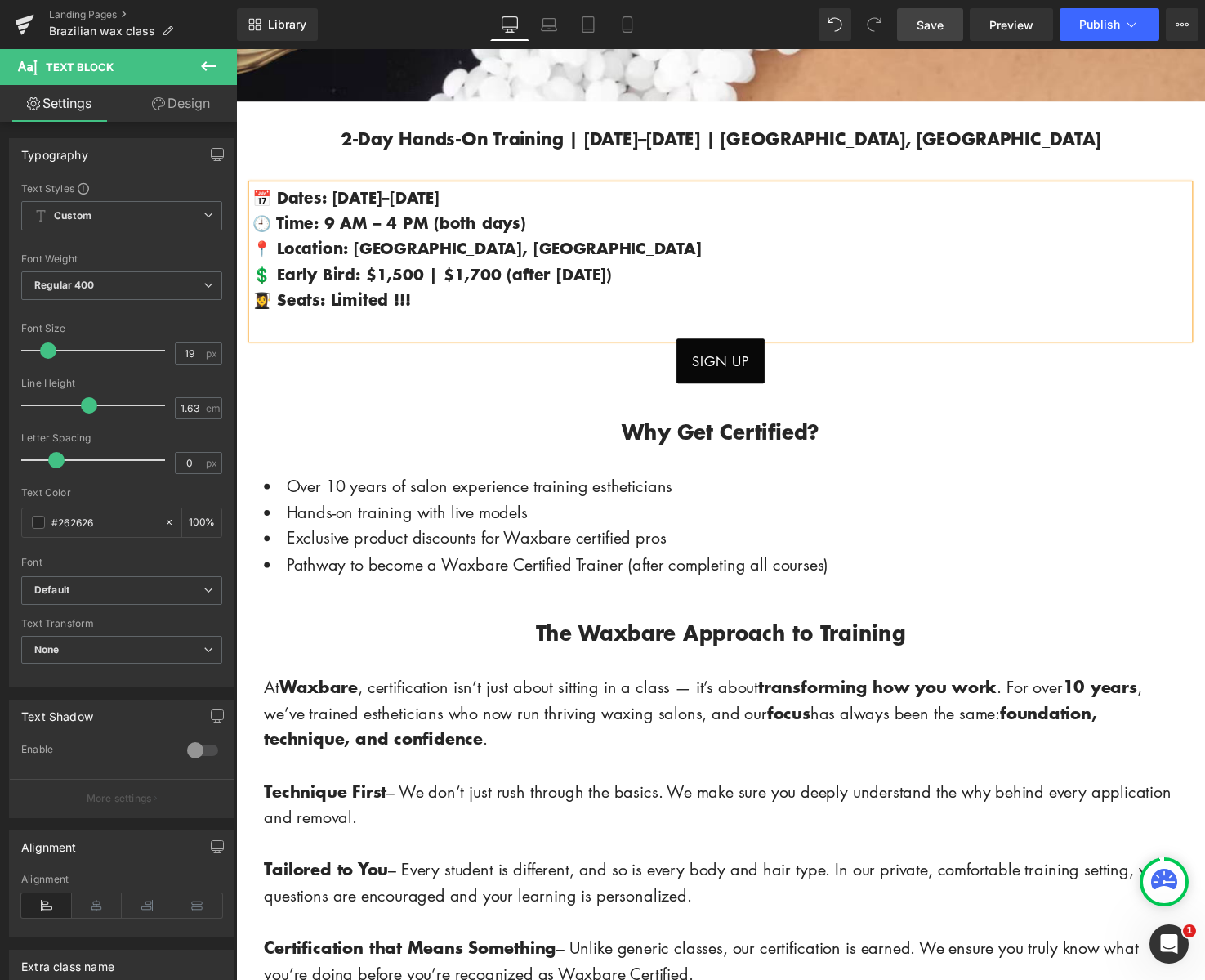
click at [926, 34] on link "Save" at bounding box center [930, 24] width 66 height 33
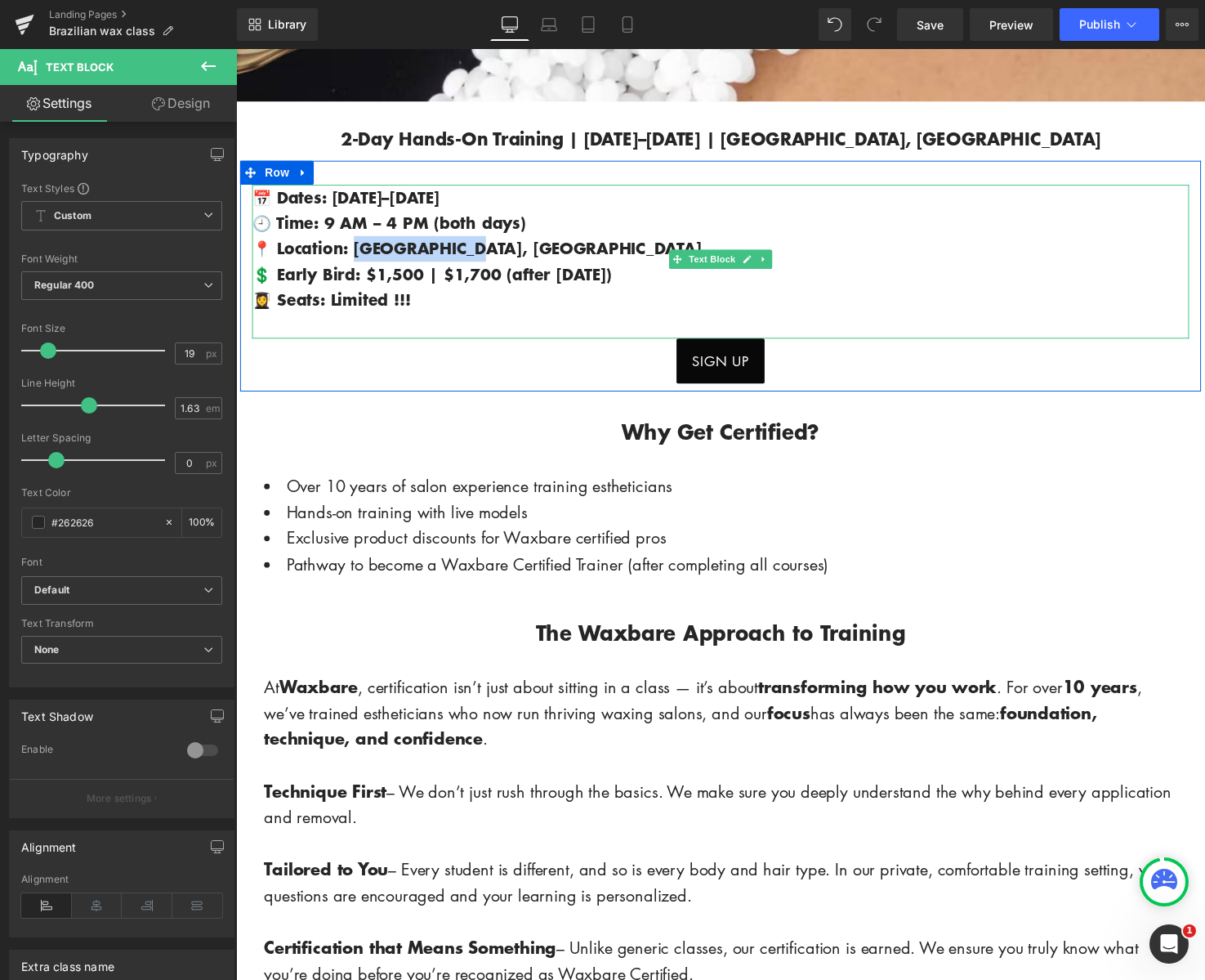
drag, startPoint x: 465, startPoint y: 249, endPoint x: 361, endPoint y: 258, distance: 104.4
click at [359, 256] on p "📍 Location: Elk Grove, CA" at bounding box center [730, 252] width 956 height 26
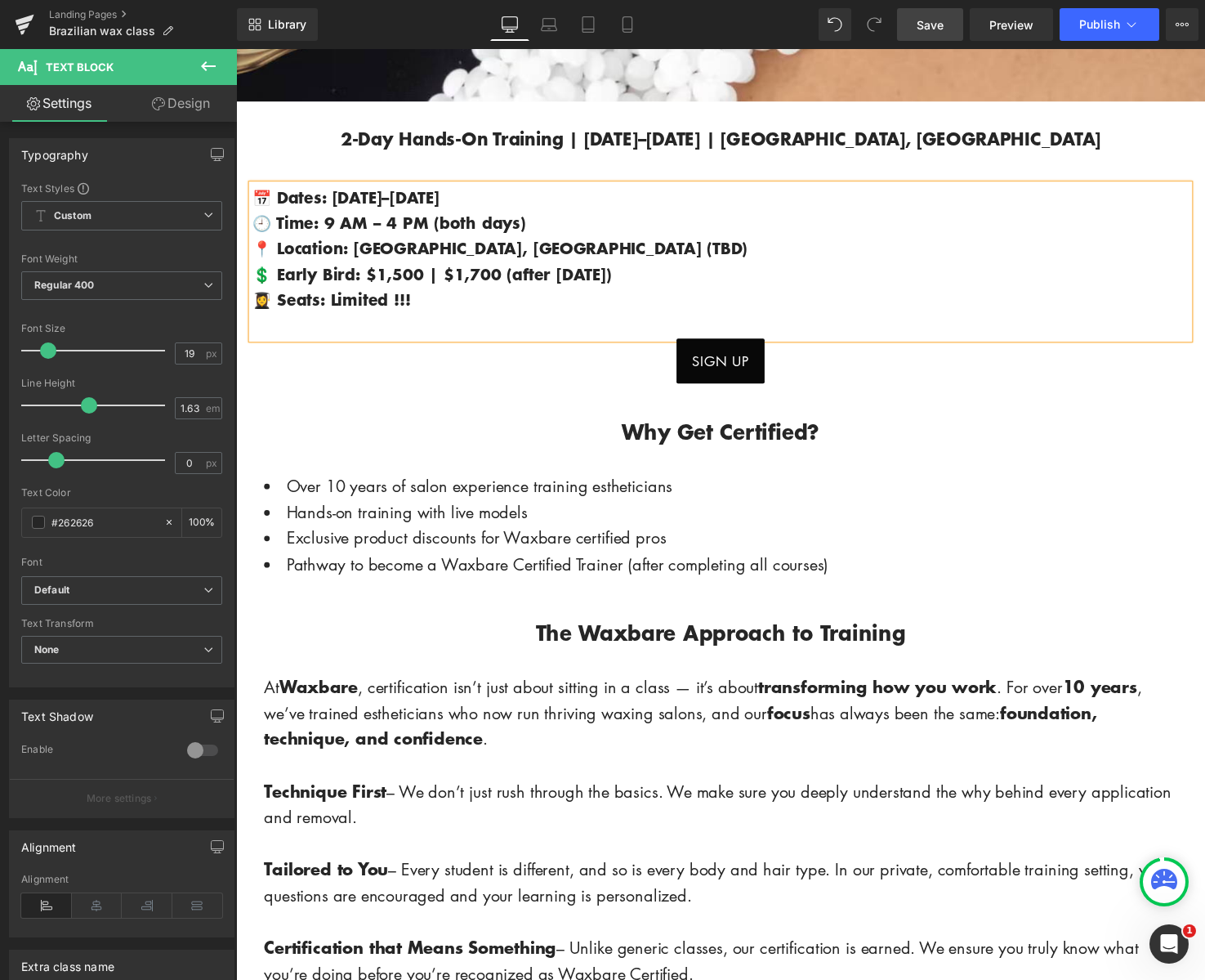
click at [943, 26] on span "Save" at bounding box center [930, 25] width 27 height 17
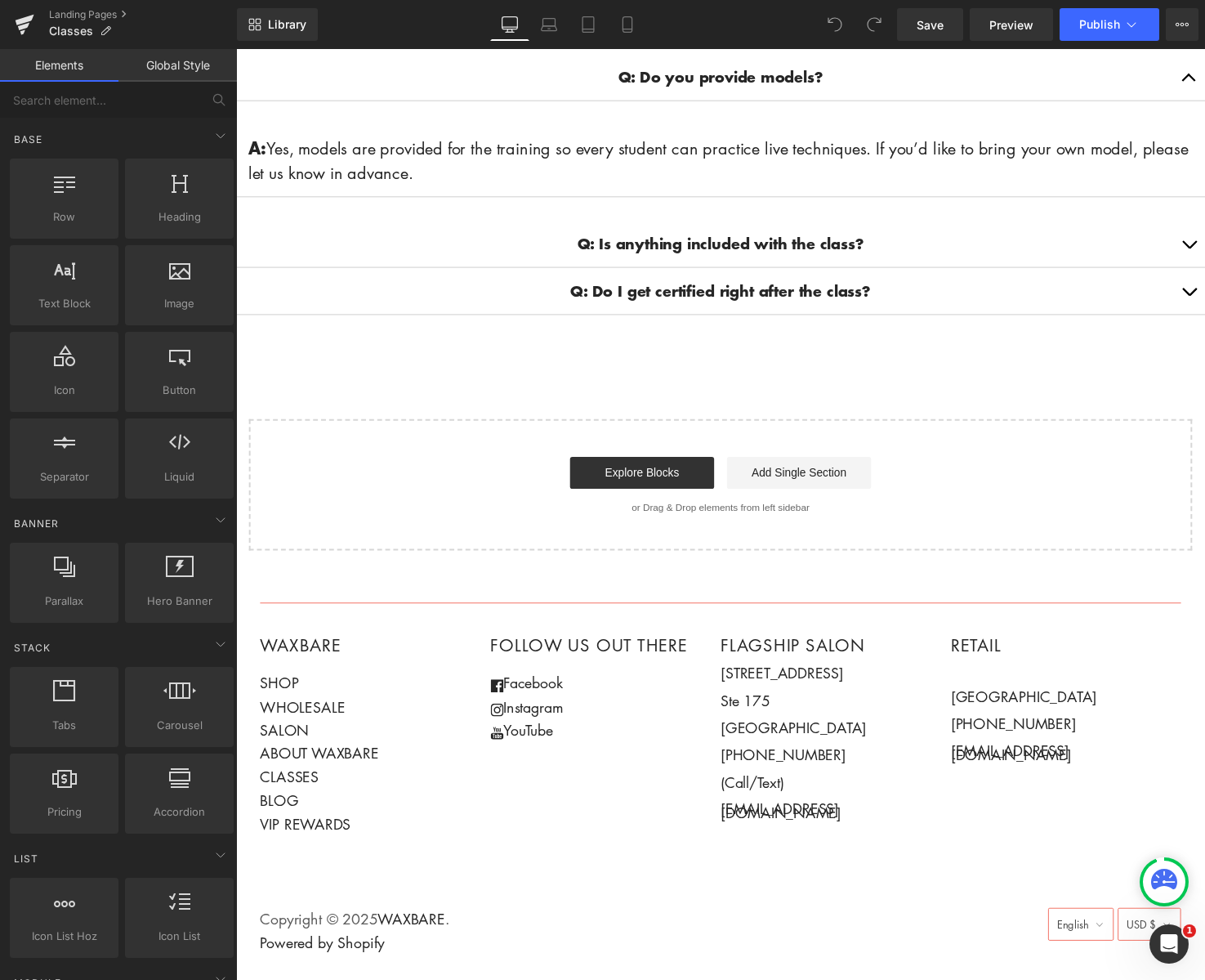
scroll to position [2866, 0]
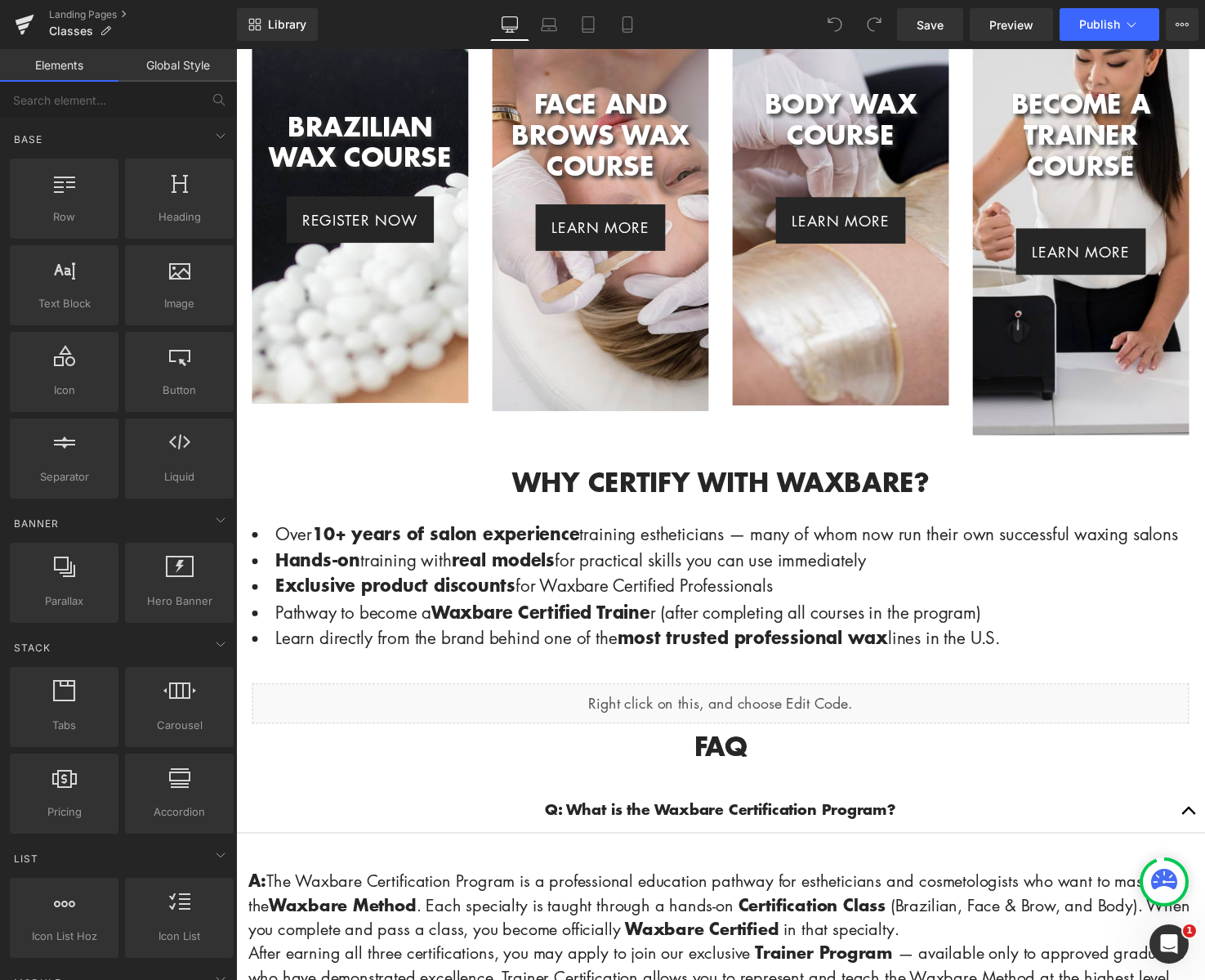
scroll to position [675, 0]
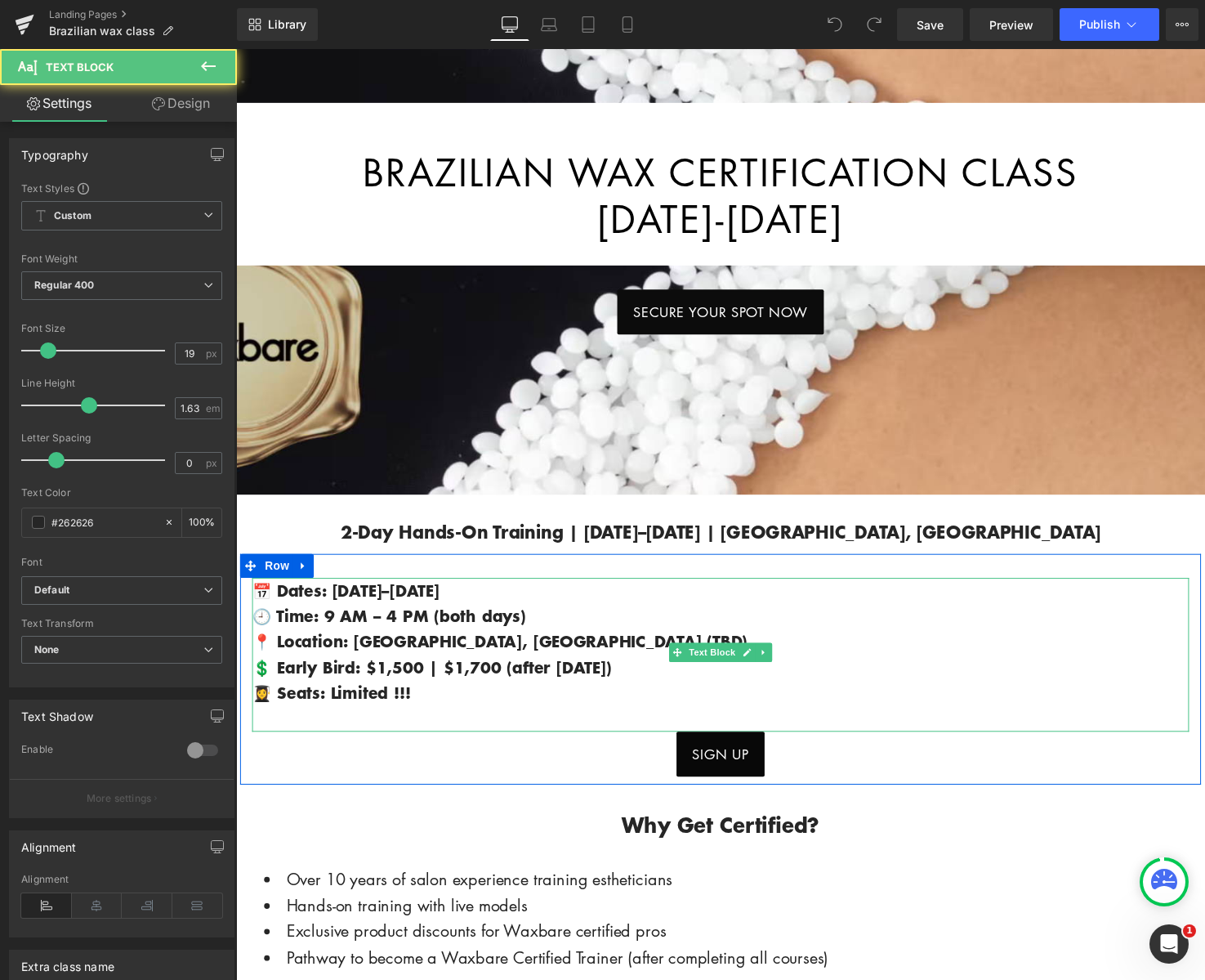
click at [334, 620] on span "🕘 Time: 9 AM – 4 PM (both days)" at bounding box center [392, 626] width 280 height 24
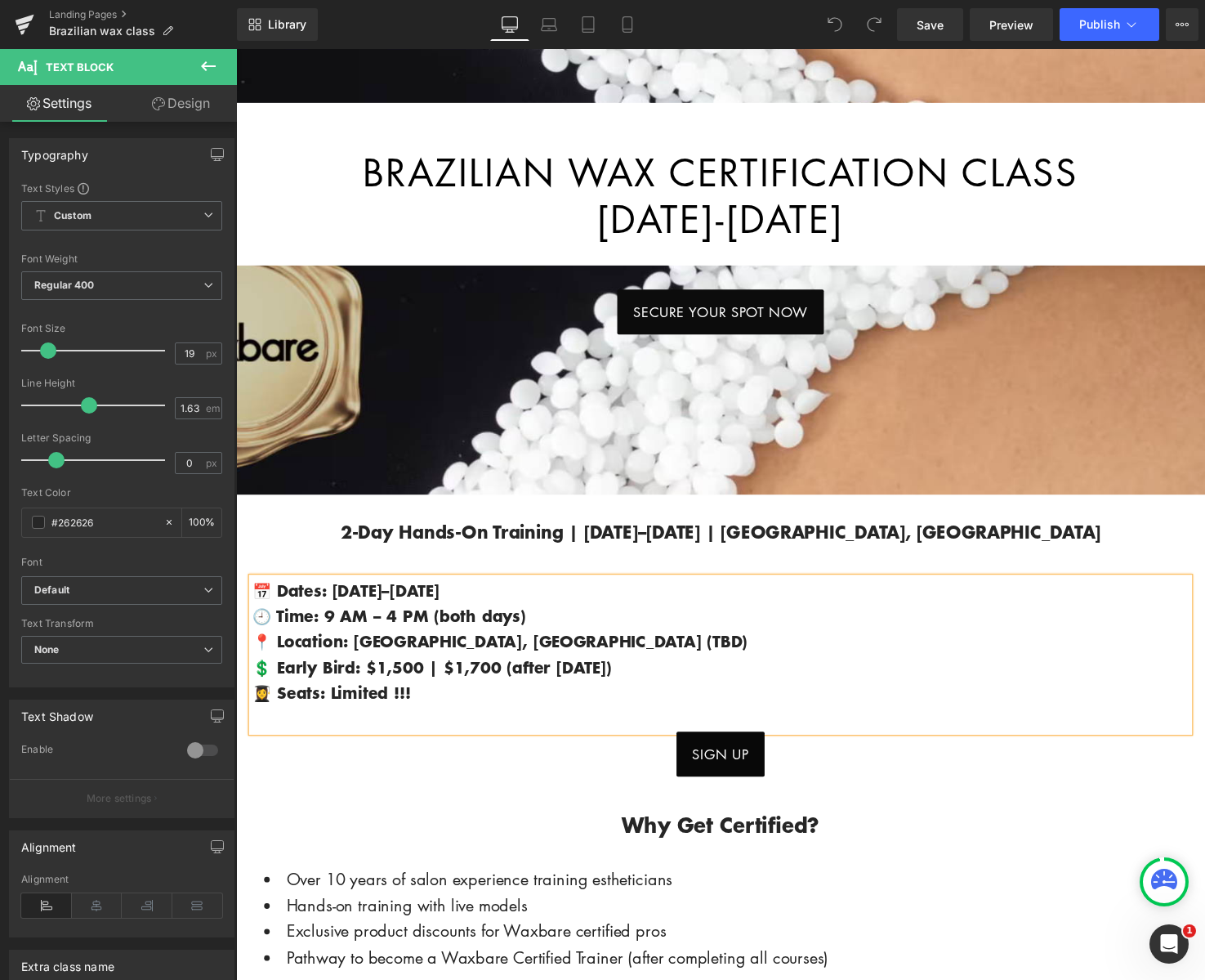
click at [337, 622] on span "🕘 Time: 9 AM – 4 PM (both days)" at bounding box center [392, 626] width 280 height 24
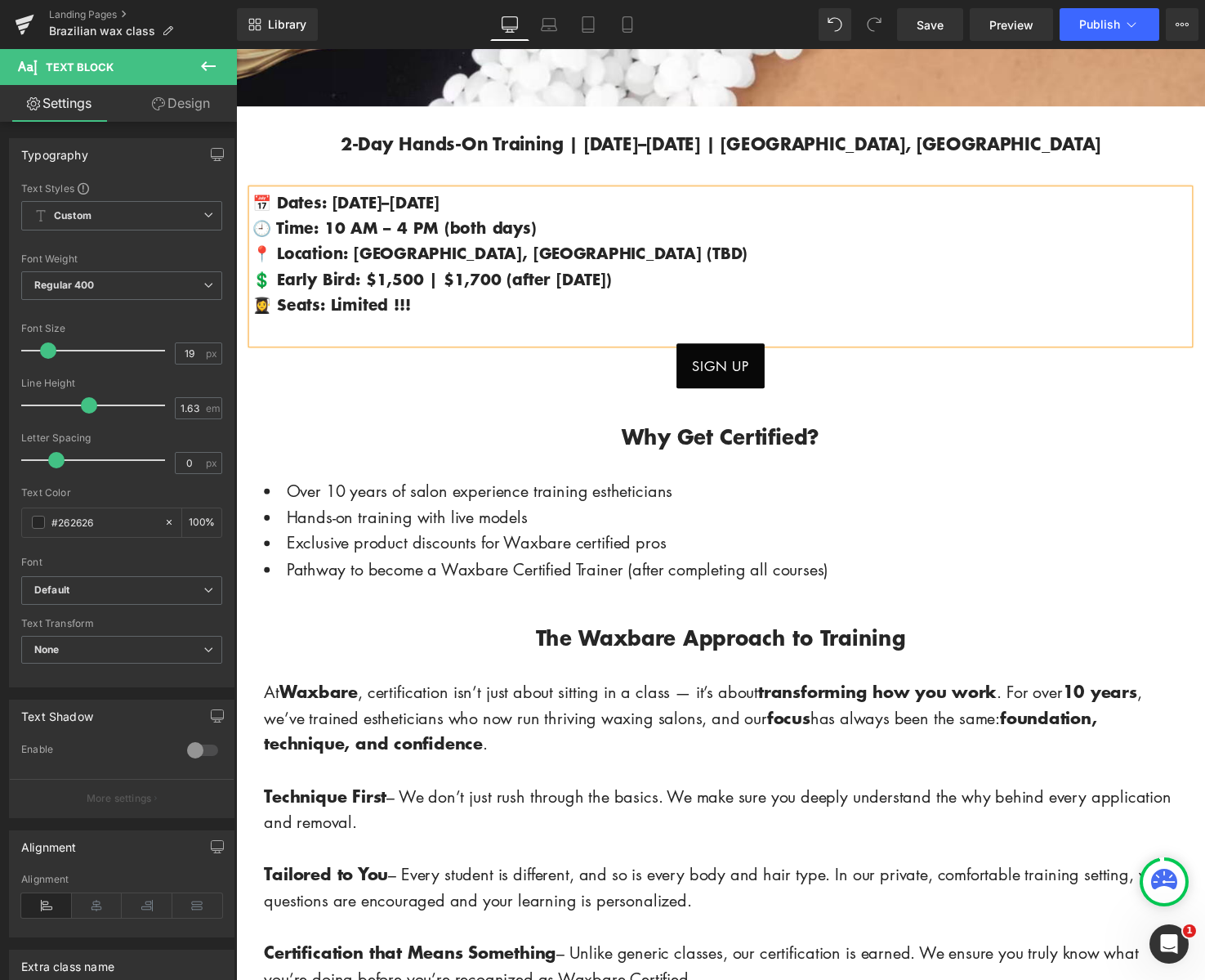
scroll to position [678, 0]
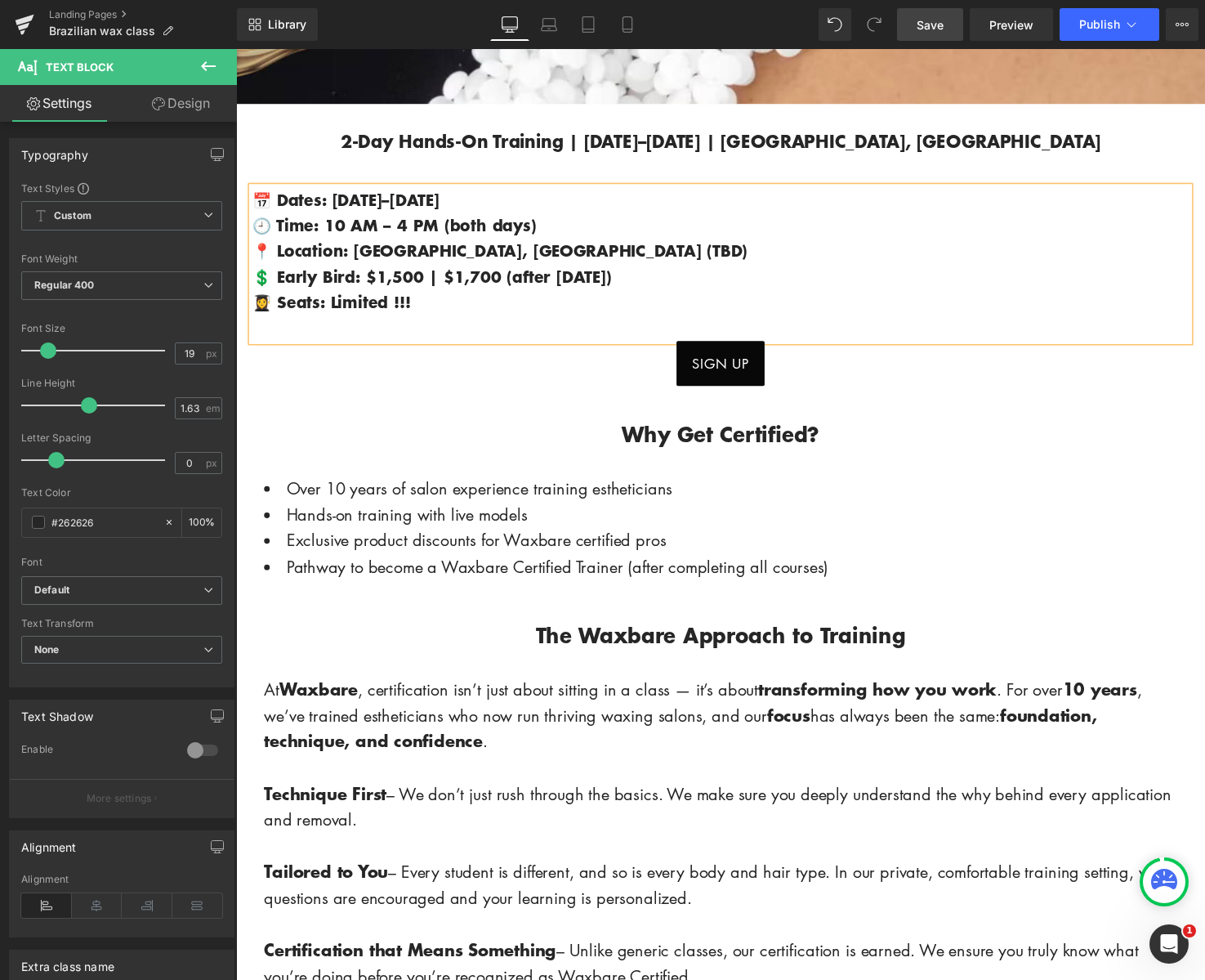
click at [938, 26] on span "Save" at bounding box center [930, 25] width 27 height 17
